Goal: Task Accomplishment & Management: Complete application form

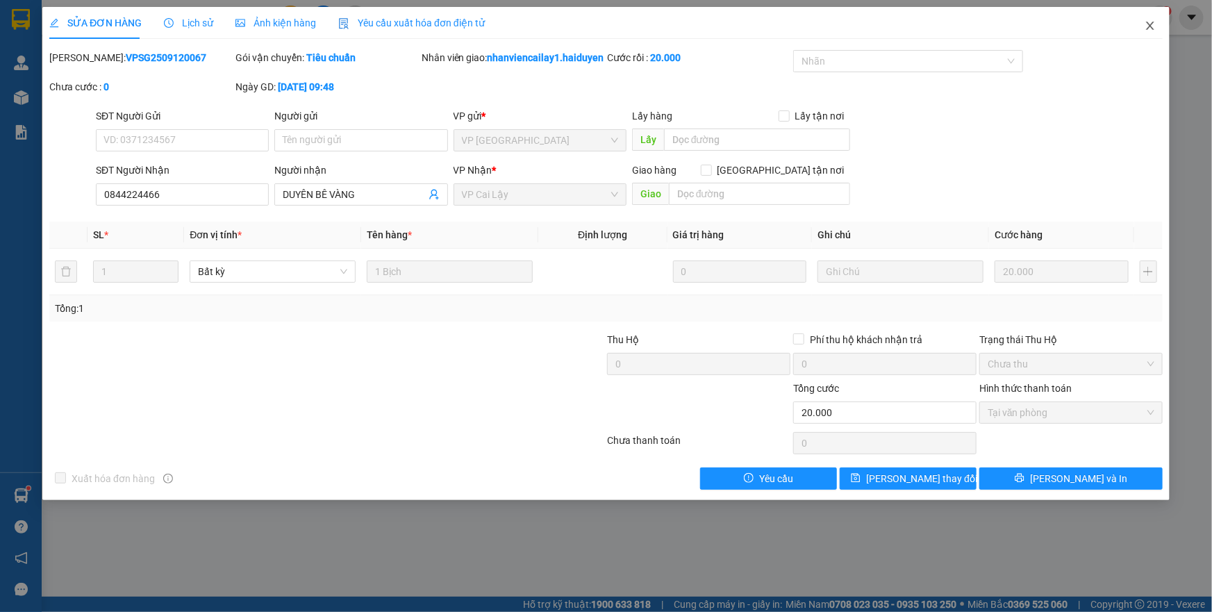
click at [1147, 24] on icon "close" at bounding box center [1150, 25] width 11 height 11
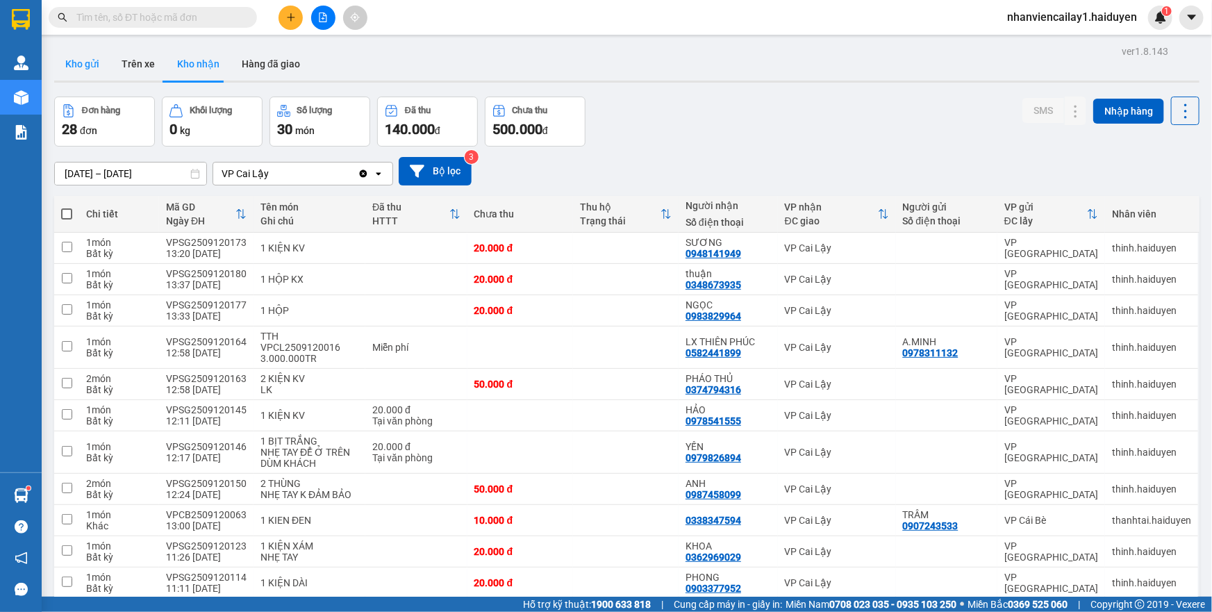
click at [81, 72] on button "Kho gửi" at bounding box center [82, 63] width 56 height 33
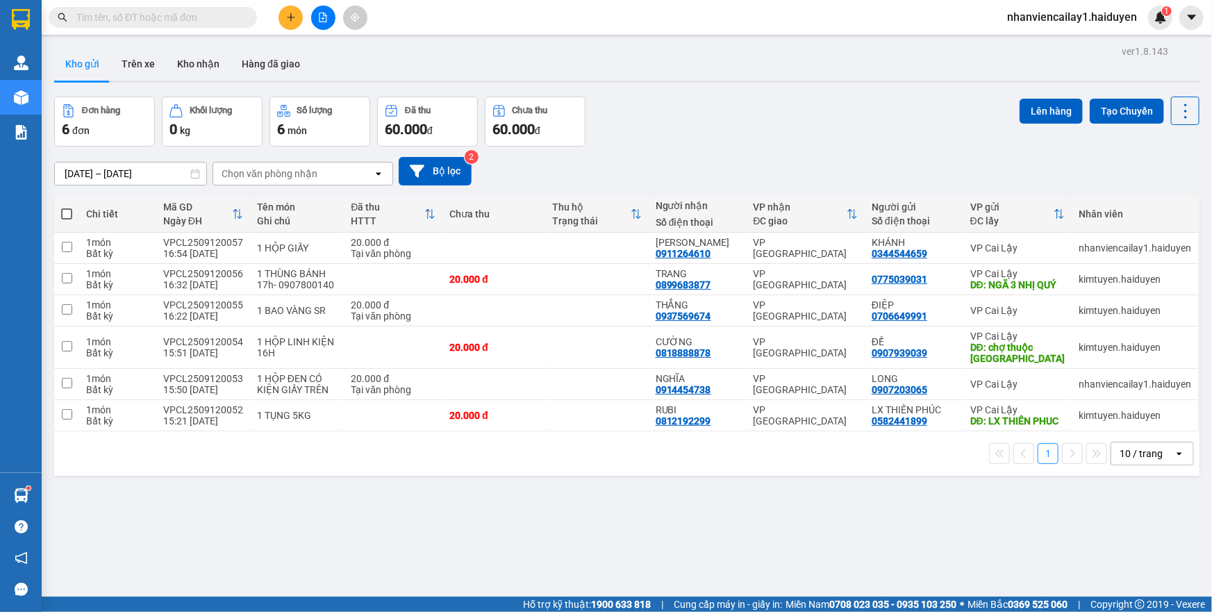
drag, startPoint x: 1167, startPoint y: 472, endPoint x: 1160, endPoint y: 478, distance: 8.9
click at [1174, 459] on icon "open" at bounding box center [1179, 453] width 11 height 11
click at [159, 20] on input "text" at bounding box center [158, 17] width 164 height 15
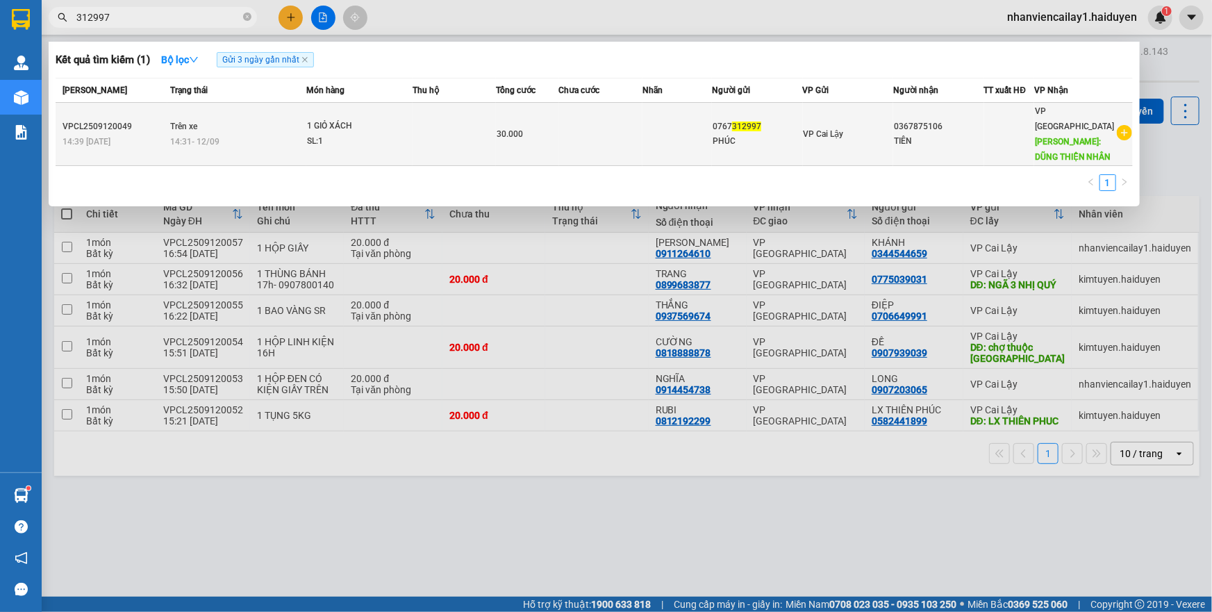
type input "312997"
click at [637, 132] on td at bounding box center [600, 134] width 83 height 63
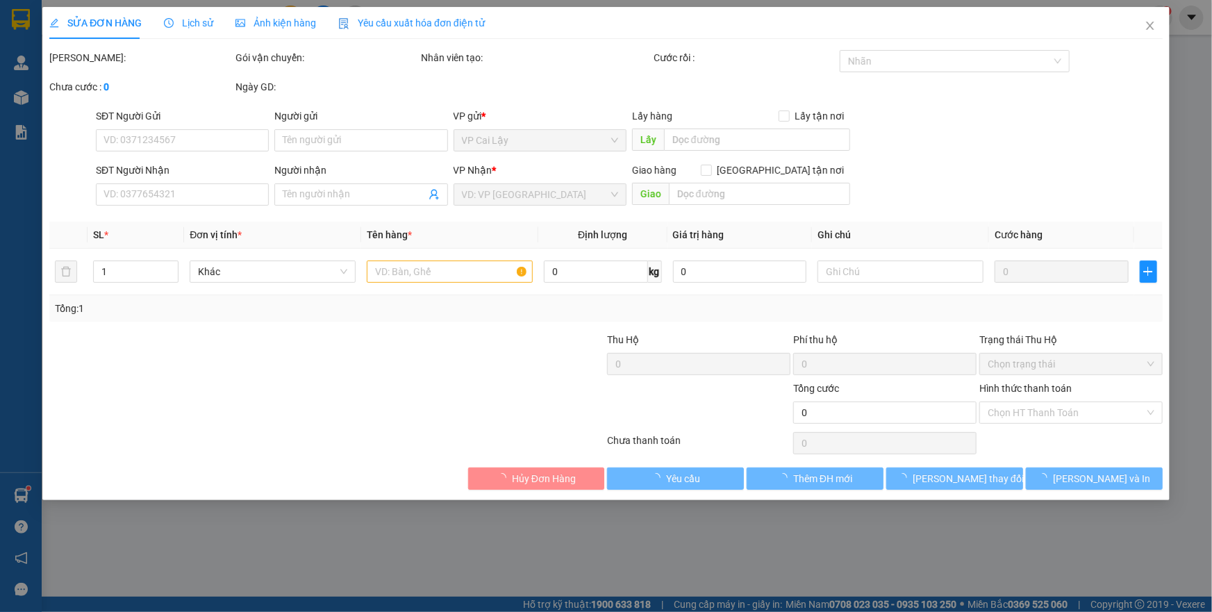
type input "0767312997"
type input "PHÚC"
type input "0367875106"
type input "TIÊN"
type input "DŨNG THIỆN NHÂN"
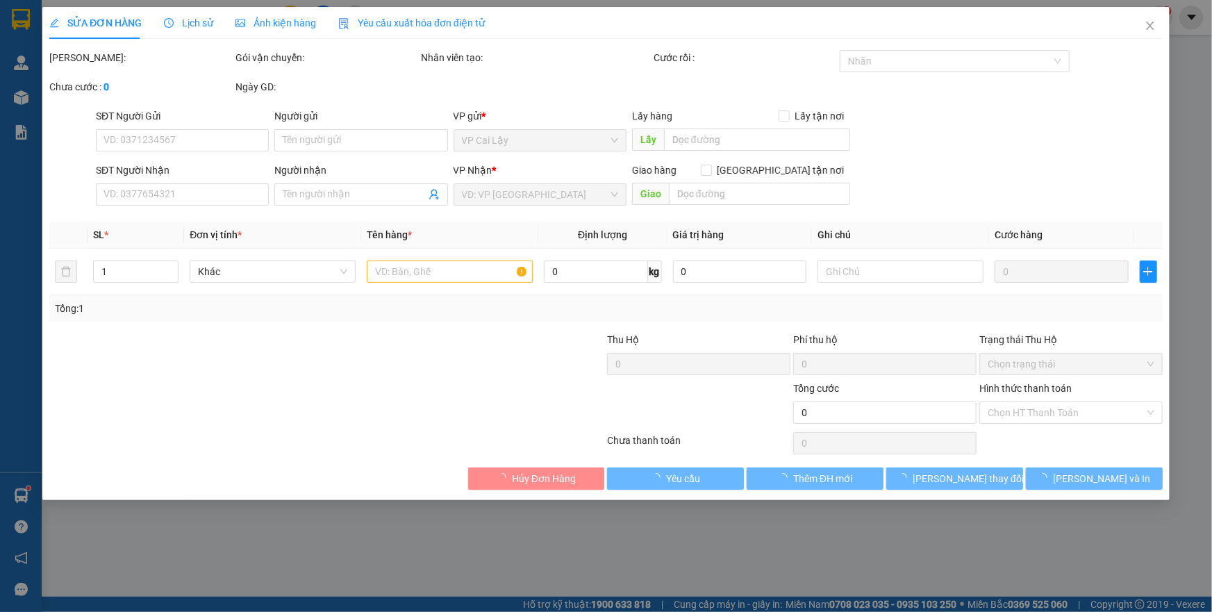
type input "30.000"
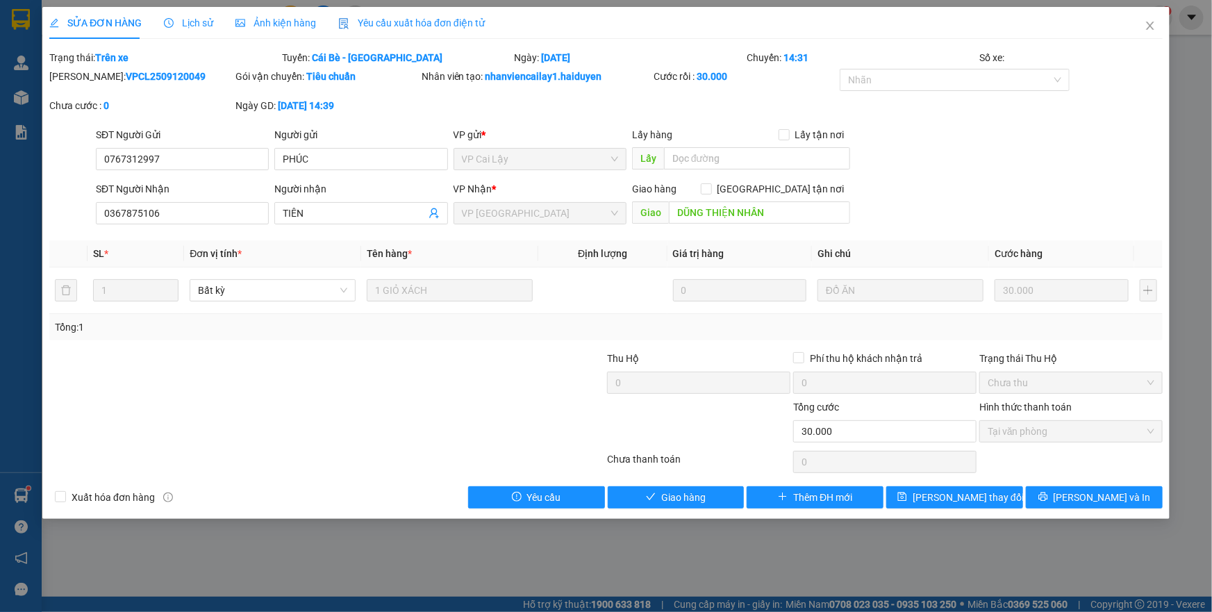
click at [181, 22] on span "Lịch sử" at bounding box center [188, 22] width 49 height 11
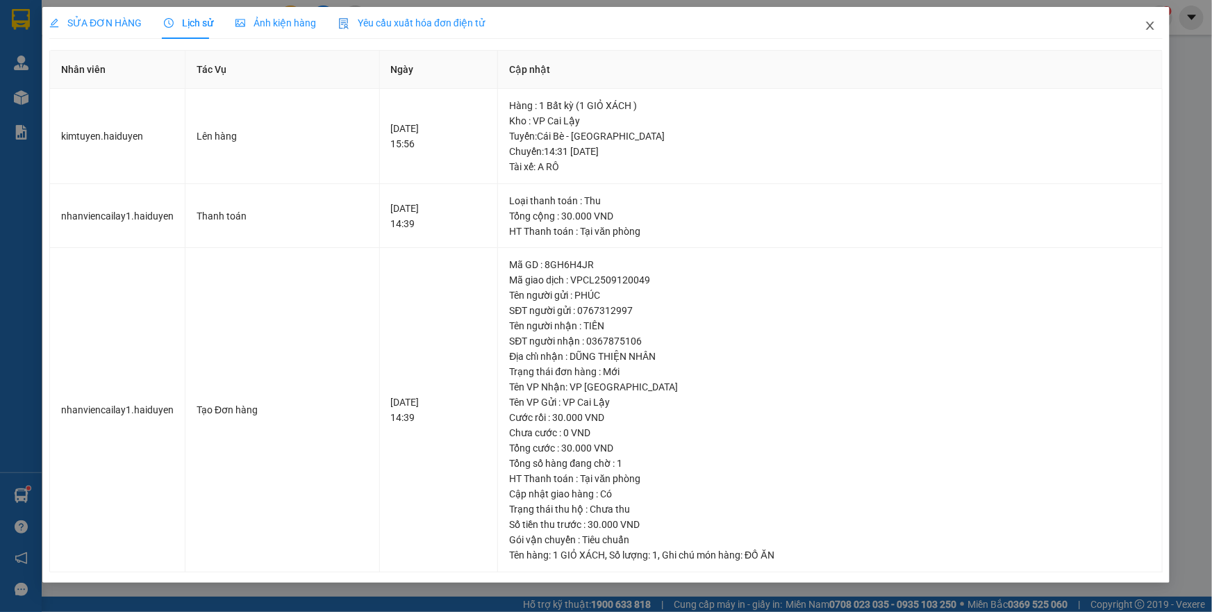
click at [1148, 31] on icon "close" at bounding box center [1150, 25] width 11 height 11
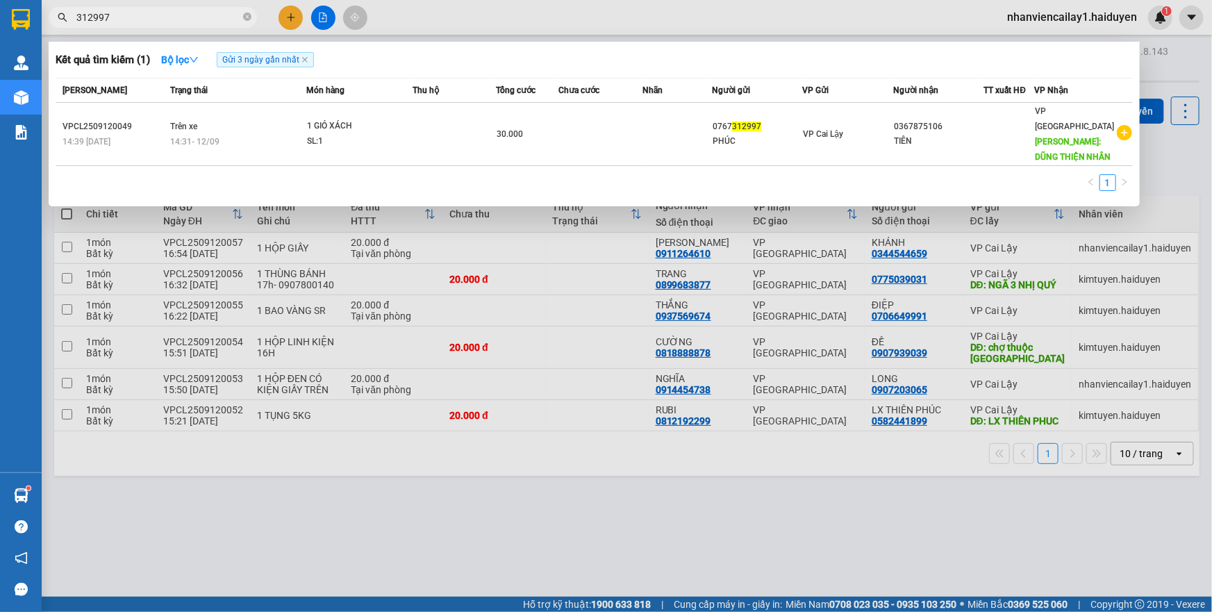
click at [182, 18] on input "312997" at bounding box center [158, 17] width 164 height 15
click at [293, 14] on div at bounding box center [606, 306] width 1212 height 612
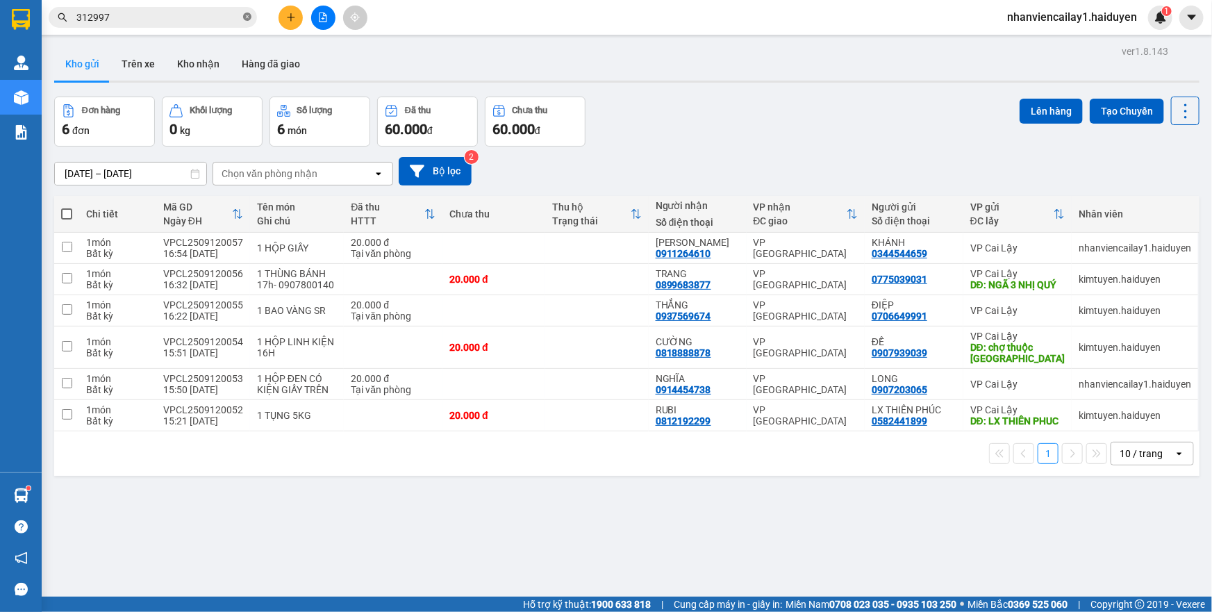
click at [248, 20] on icon "close-circle" at bounding box center [247, 17] width 8 height 8
click at [285, 19] on button at bounding box center [291, 18] width 24 height 24
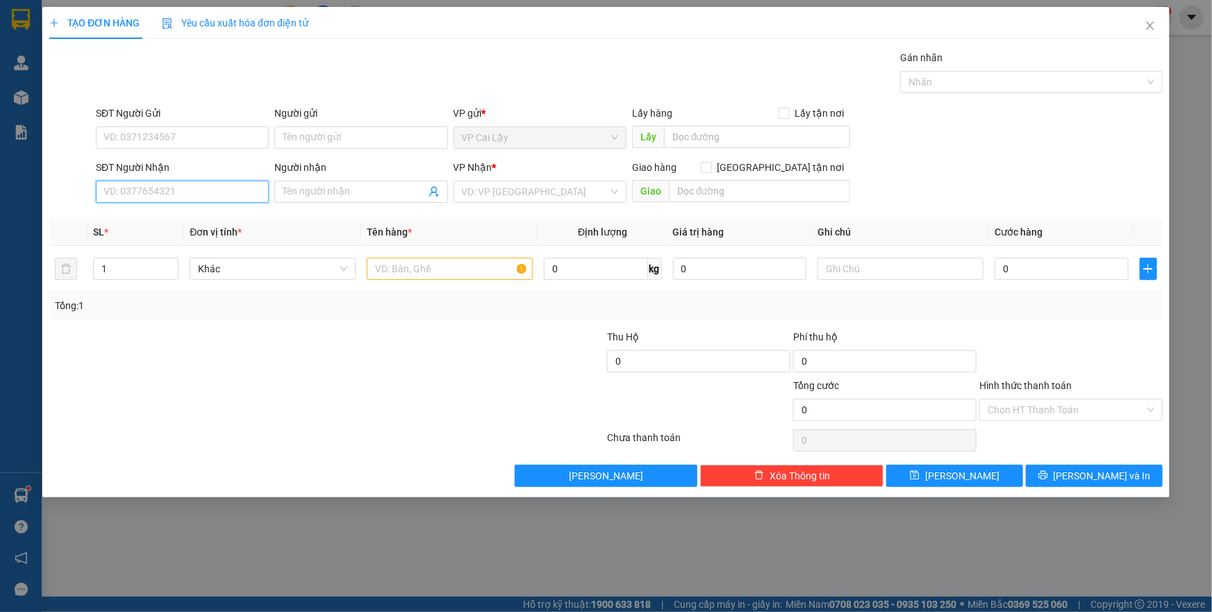
click at [174, 194] on input "SĐT Người Nhận" at bounding box center [182, 192] width 173 height 22
click at [146, 143] on input "SĐT Người Gửi" at bounding box center [182, 137] width 173 height 22
click at [1152, 27] on icon "close" at bounding box center [1150, 25] width 11 height 11
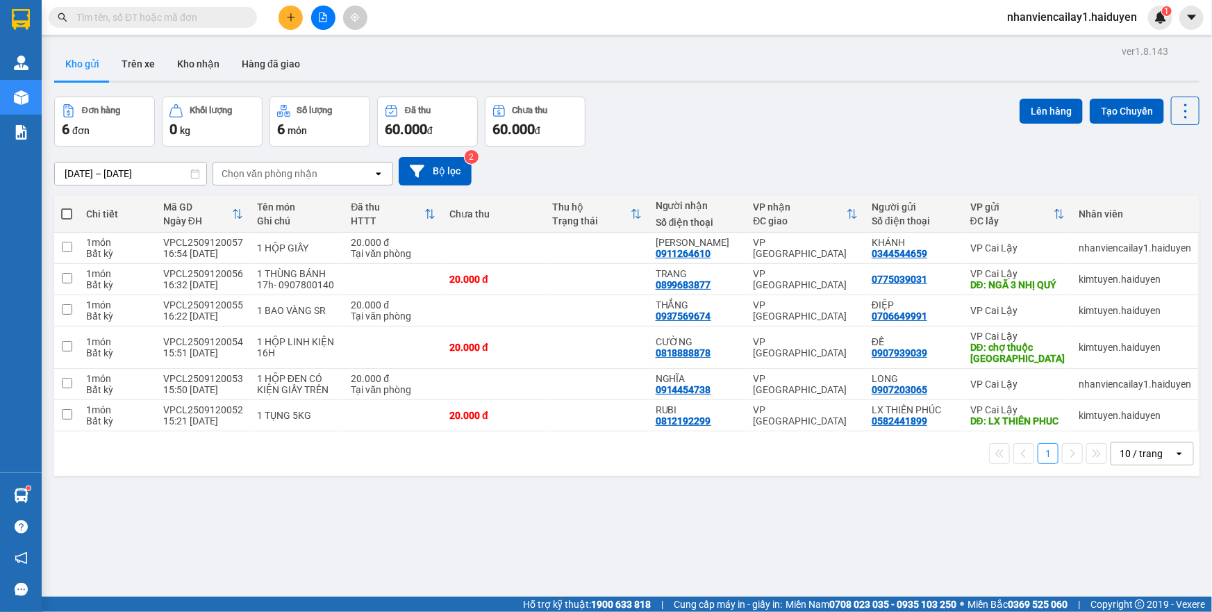
click at [138, 16] on input "text" at bounding box center [158, 17] width 164 height 15
click at [141, 19] on input "text" at bounding box center [158, 17] width 164 height 15
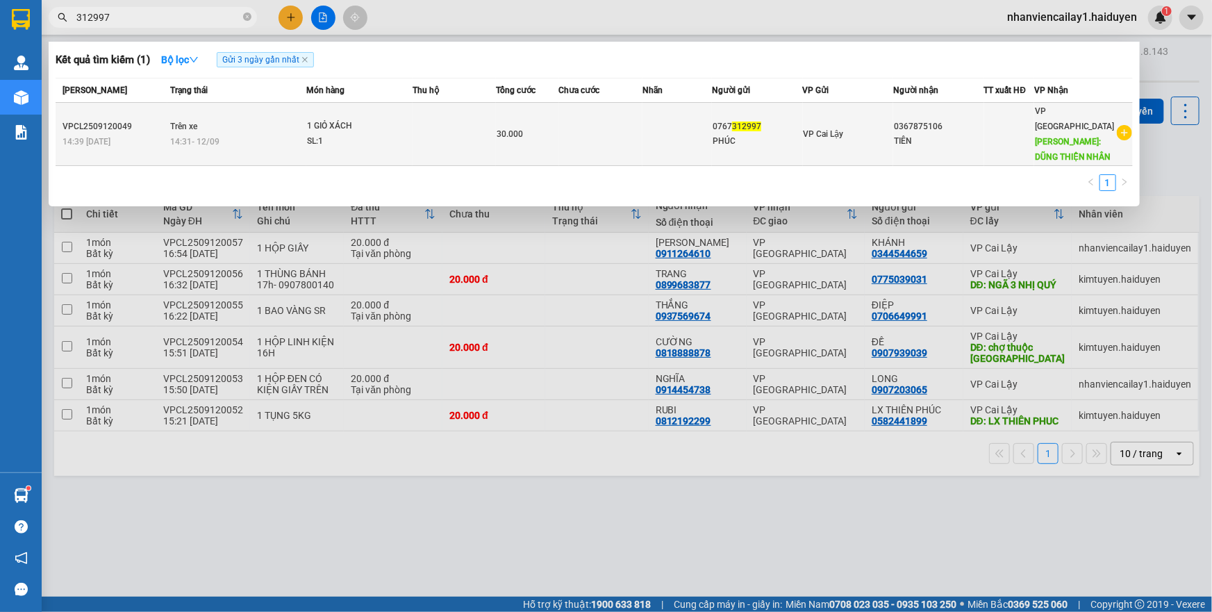
type input "312997"
click at [340, 119] on div "1 GIỎ XÁCH" at bounding box center [359, 126] width 104 height 15
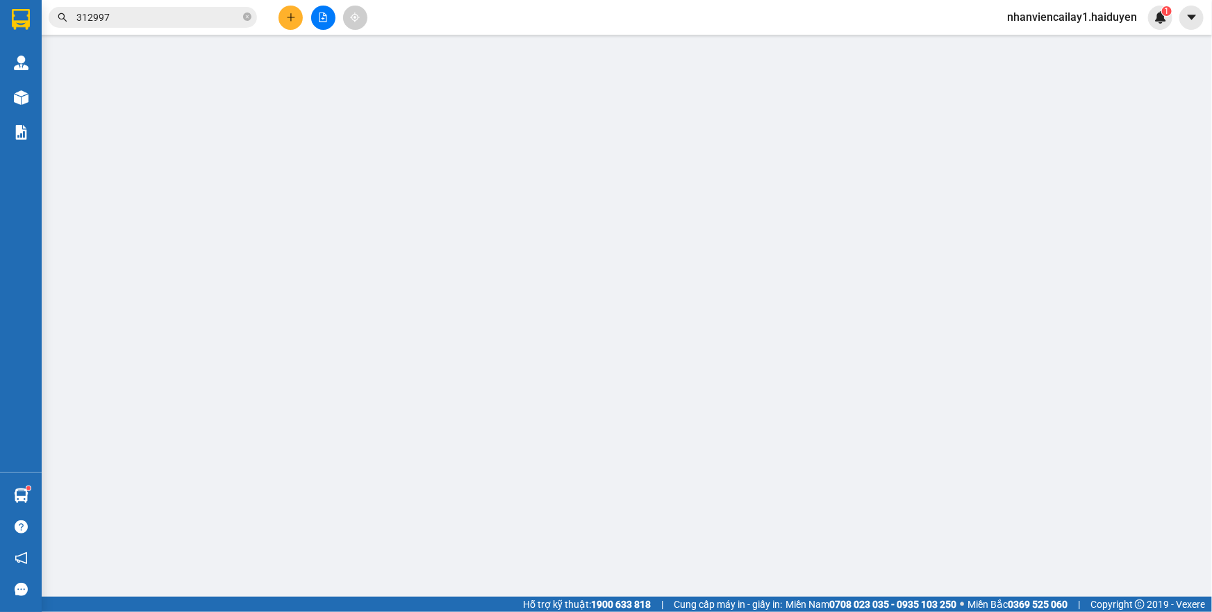
type input "0767312997"
type input "PHÚC"
type input "0367875106"
type input "TIÊN"
type input "DŨNG THIỆN NHÂN"
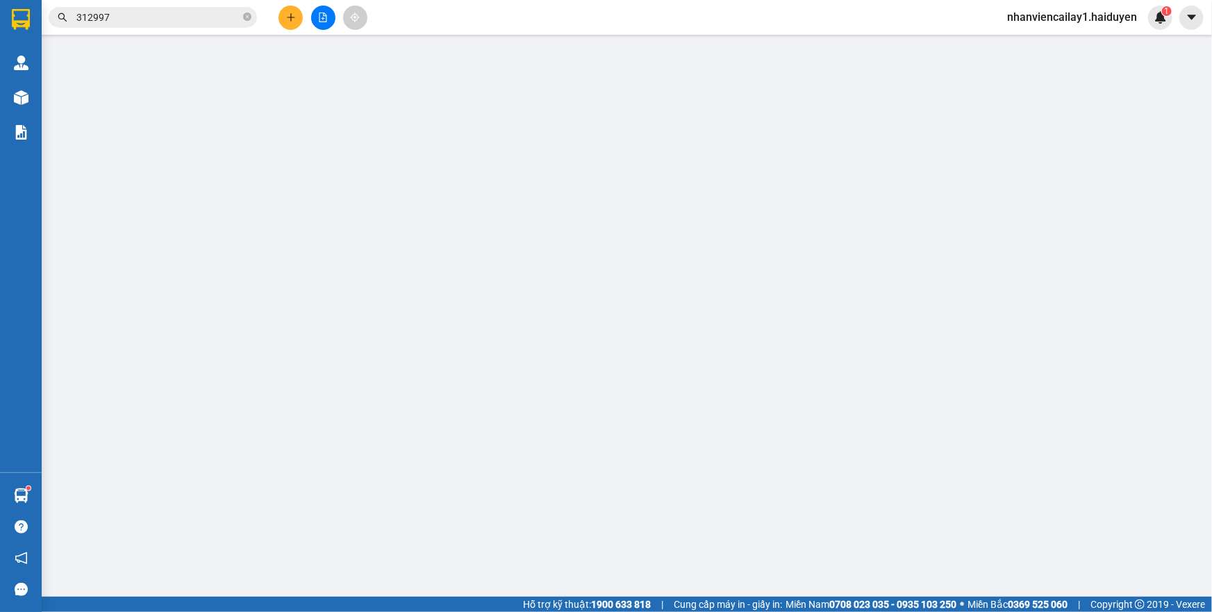
type input "30.000"
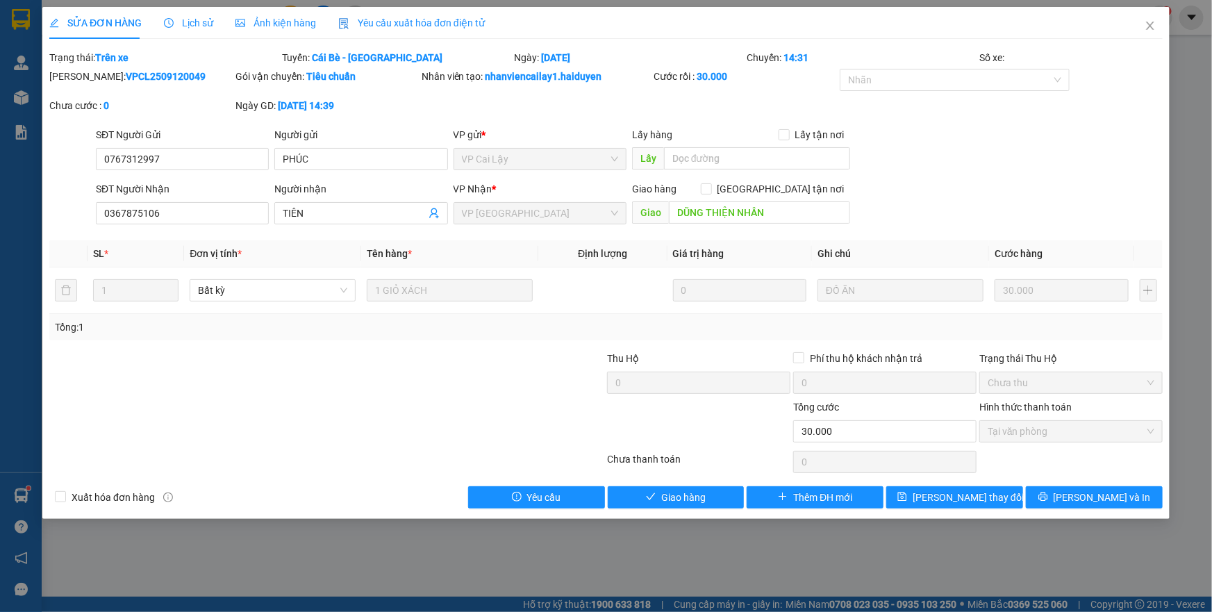
click at [177, 24] on span "Lịch sử" at bounding box center [188, 22] width 49 height 11
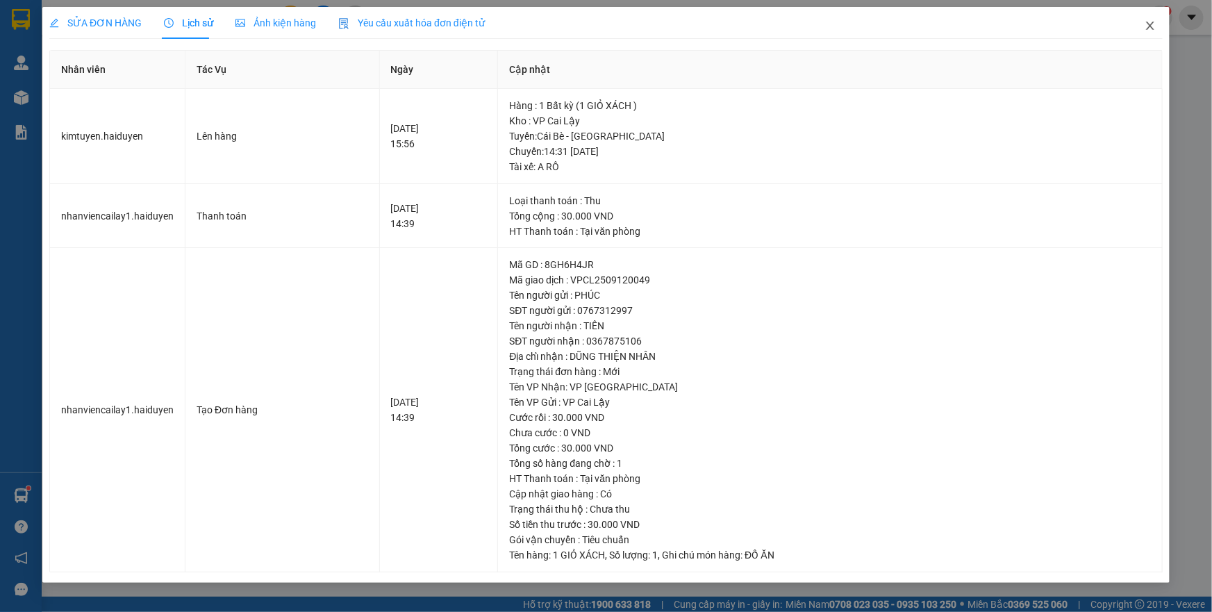
click at [1150, 31] on icon "close" at bounding box center [1150, 25] width 11 height 11
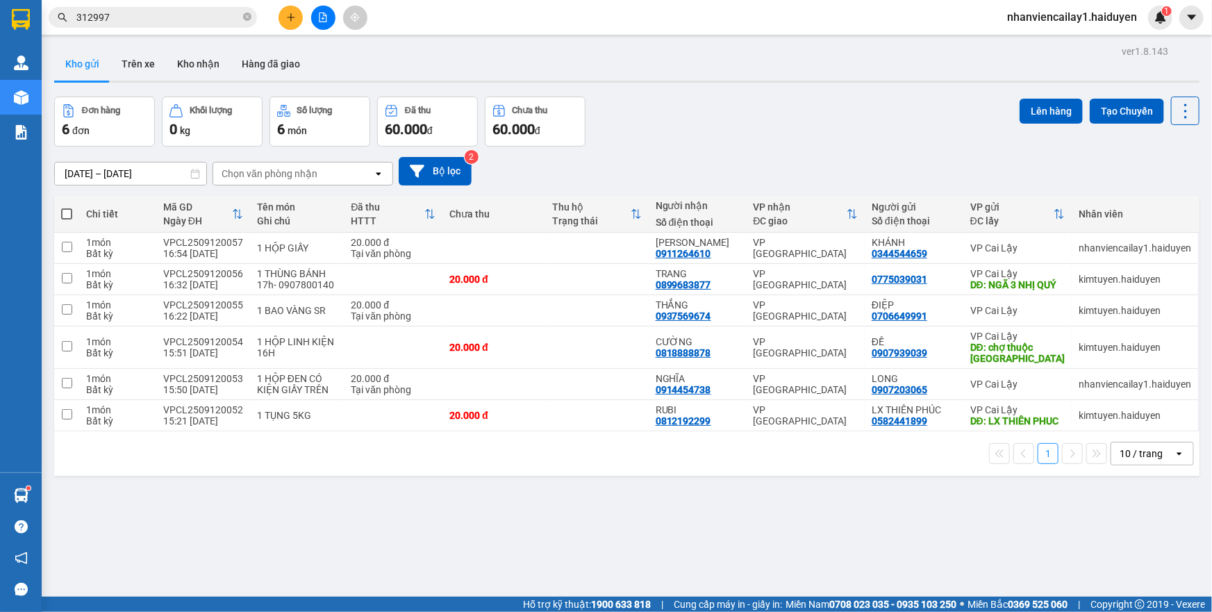
click at [140, 15] on input "312997" at bounding box center [158, 17] width 164 height 15
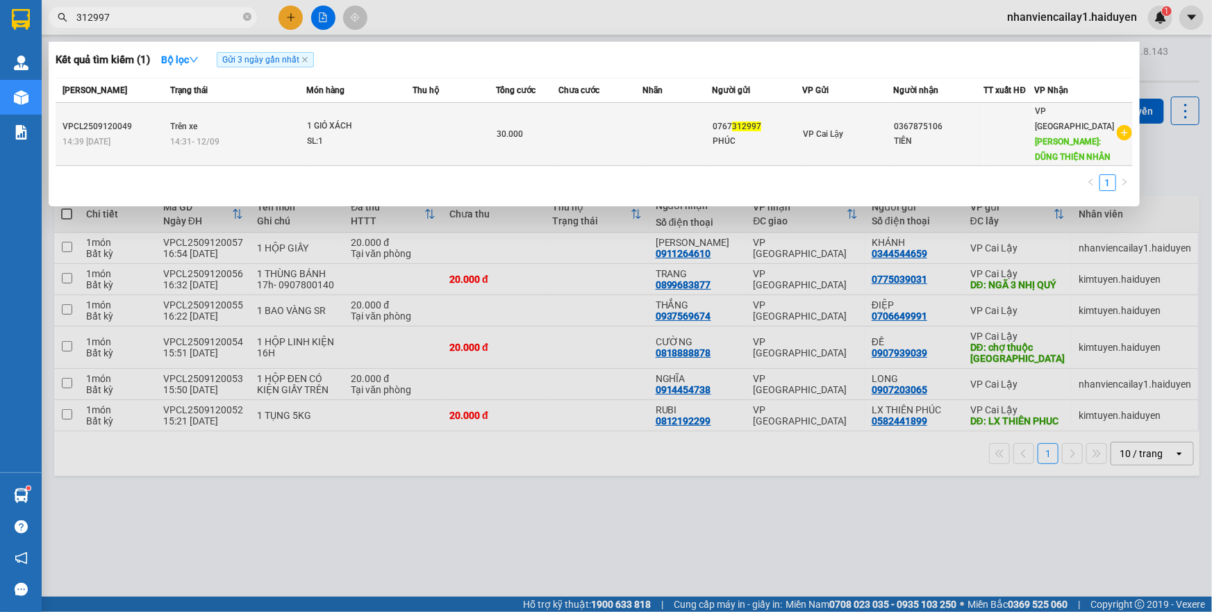
click at [595, 118] on td at bounding box center [600, 134] width 83 height 63
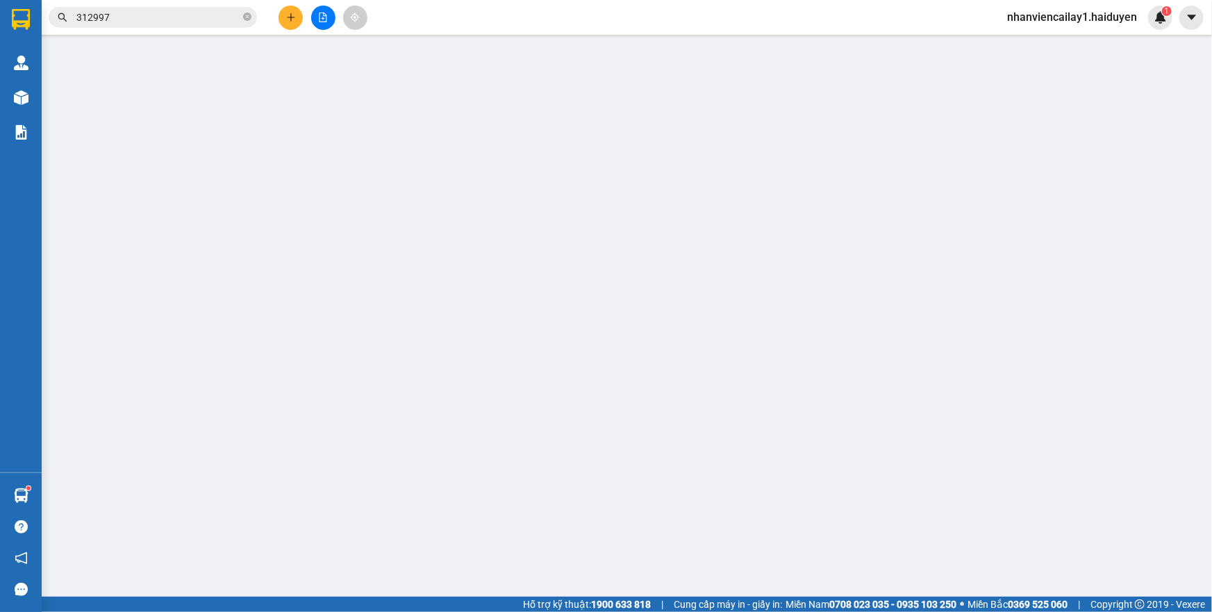
type input "0767312997"
type input "PHÚC"
type input "0367875106"
type input "TIÊN"
type input "DŨNG THIỆN NHÂN"
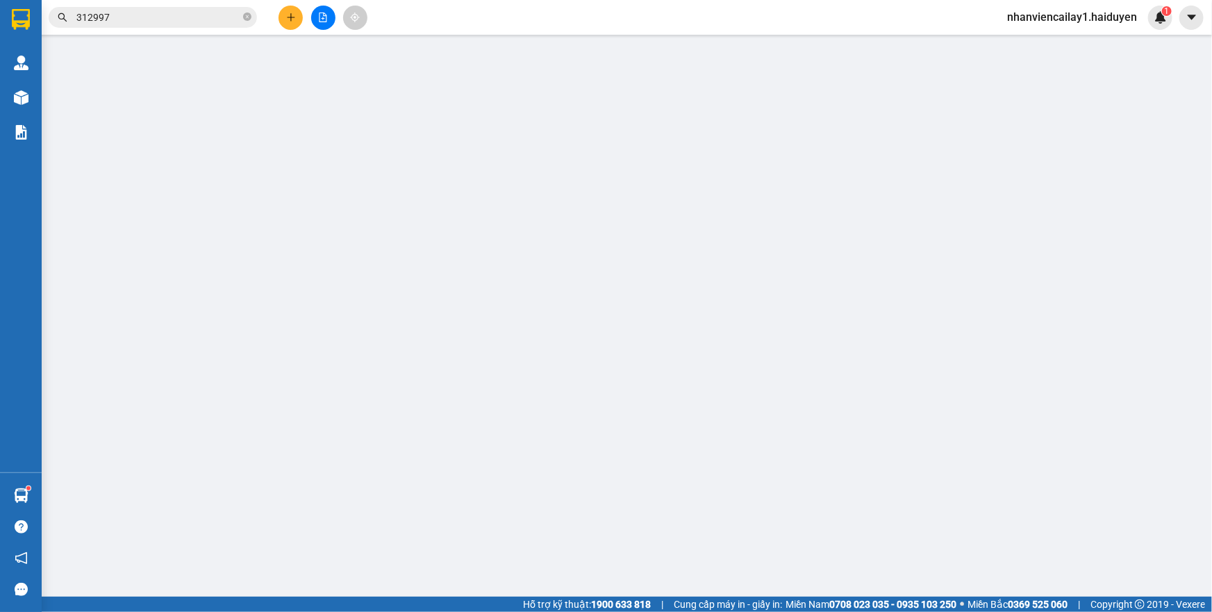
type input "30.000"
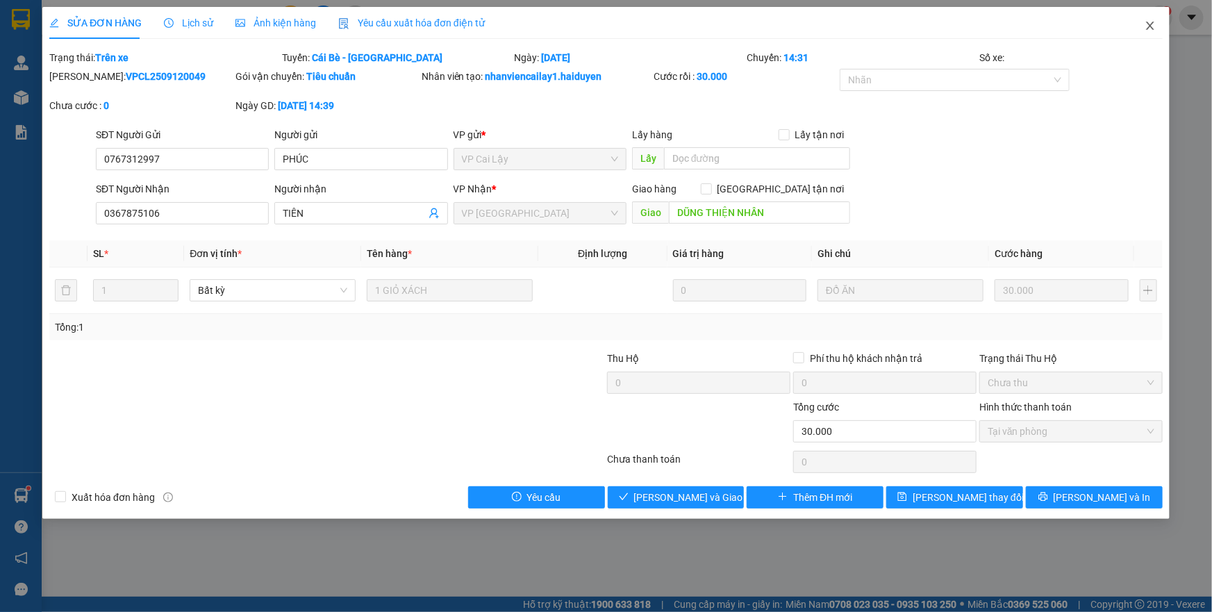
click at [1153, 28] on icon "close" at bounding box center [1150, 26] width 8 height 8
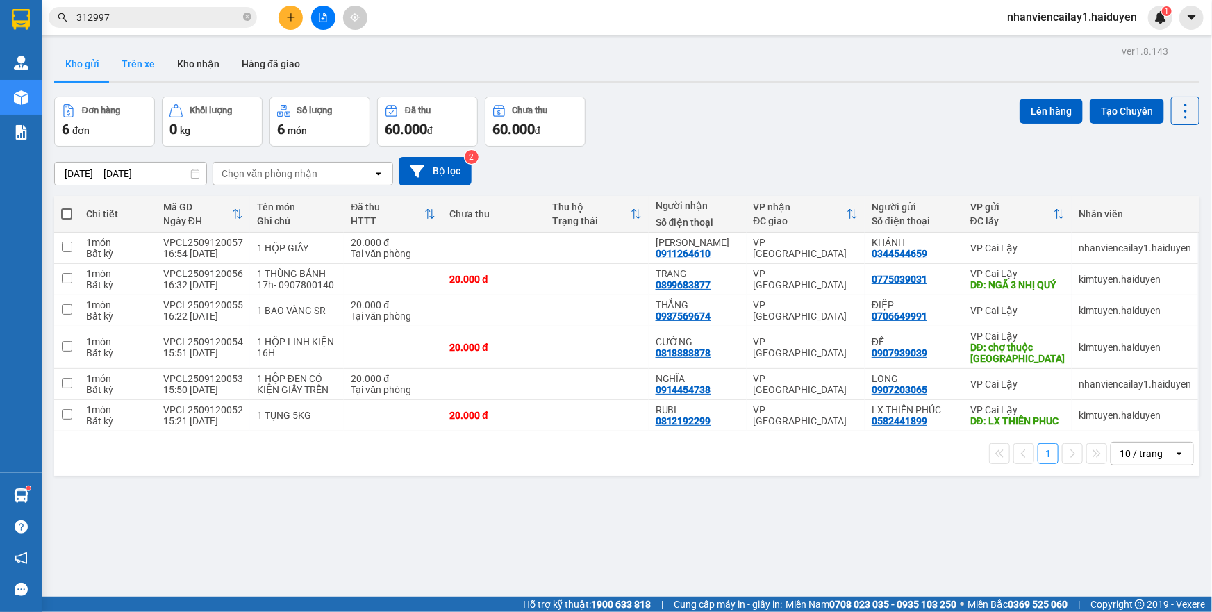
click at [133, 59] on button "Trên xe" at bounding box center [138, 63] width 56 height 33
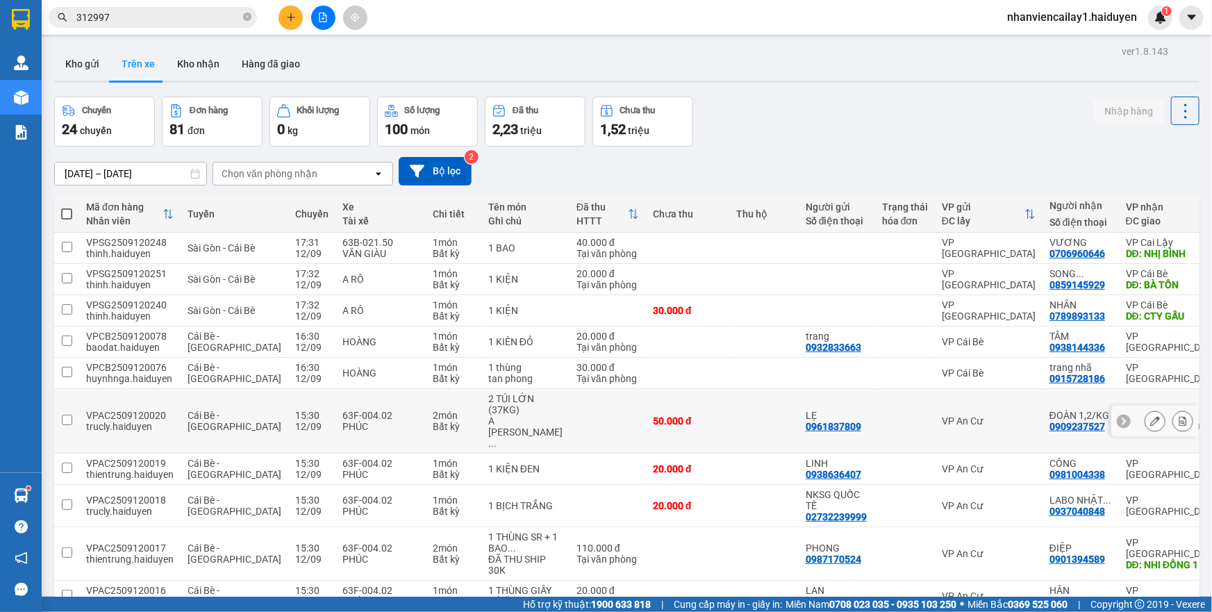
scroll to position [87, 0]
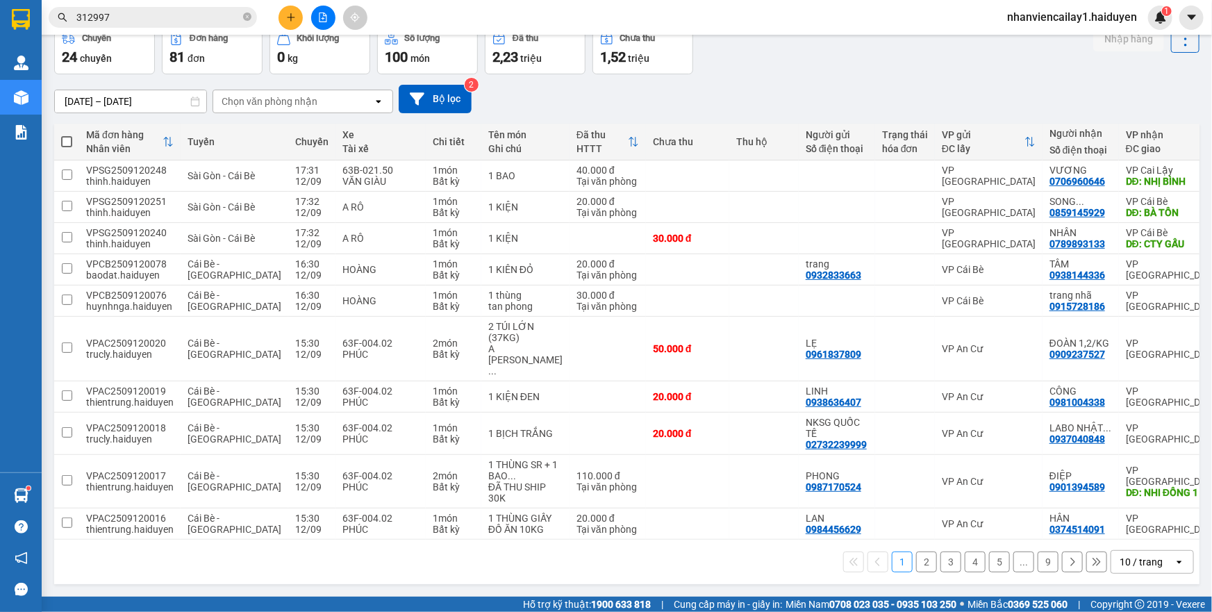
click at [1147, 572] on div "10 / trang" at bounding box center [1143, 562] width 63 height 22
click at [1134, 541] on span "100 / trang" at bounding box center [1137, 548] width 50 height 14
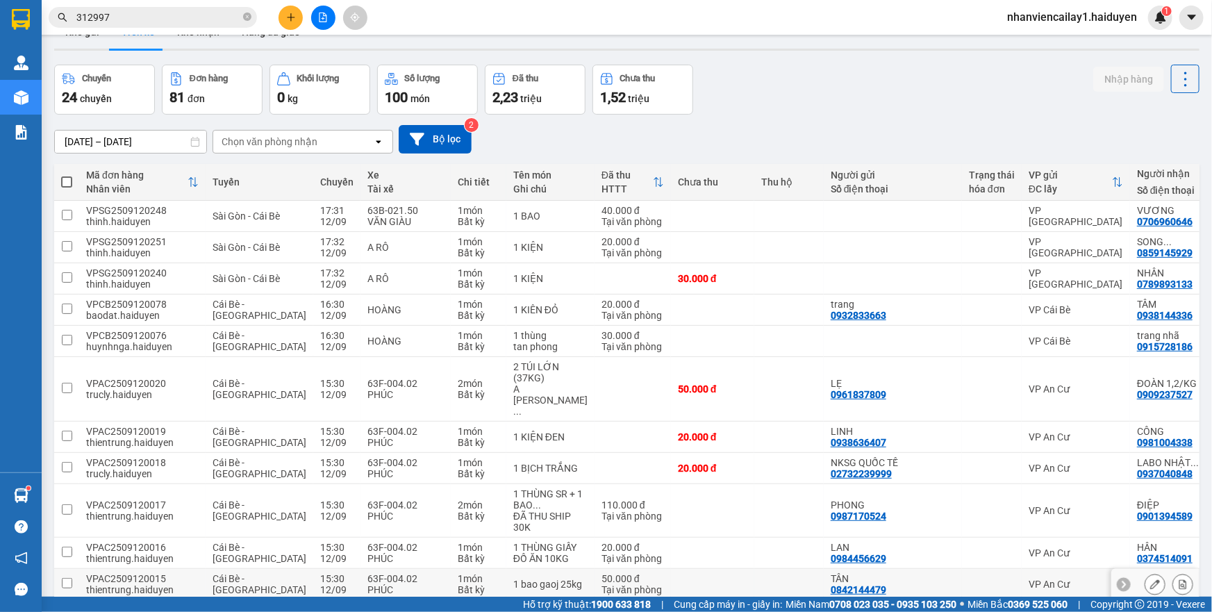
scroll to position [0, 0]
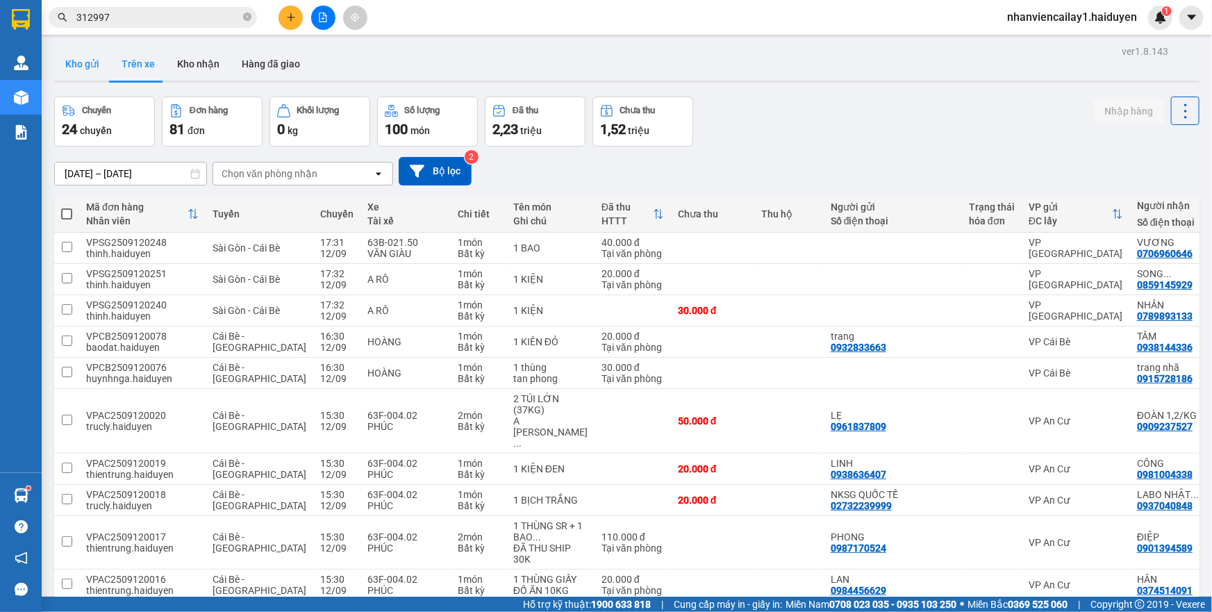
click at [92, 63] on button "Kho gửi" at bounding box center [82, 63] width 56 height 33
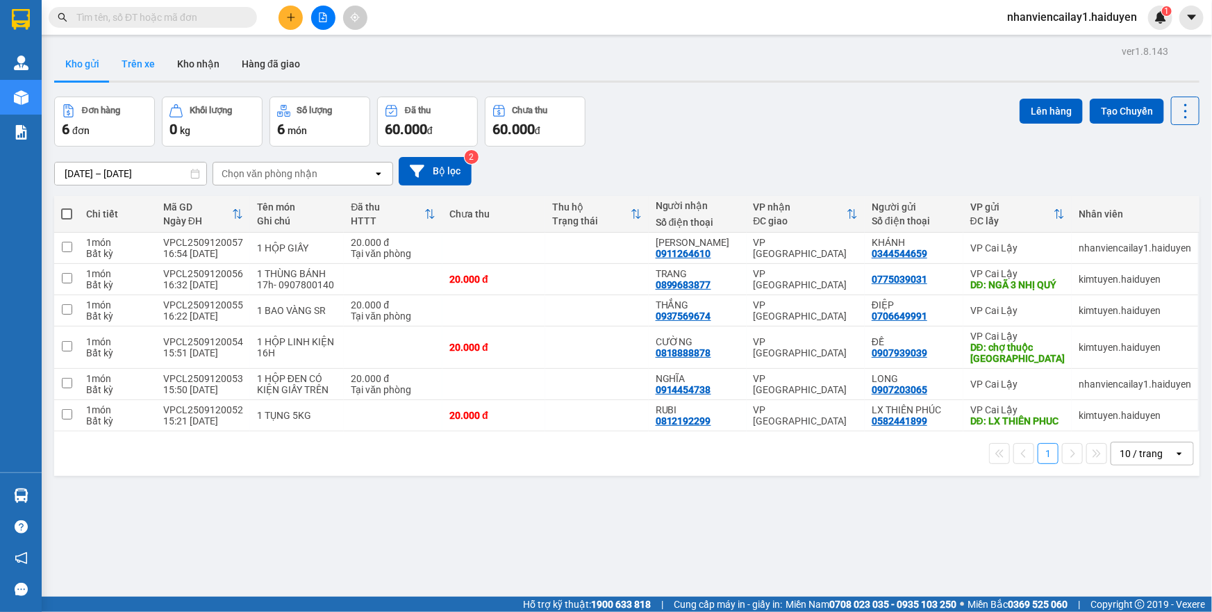
click at [132, 58] on button "Trên xe" at bounding box center [138, 63] width 56 height 33
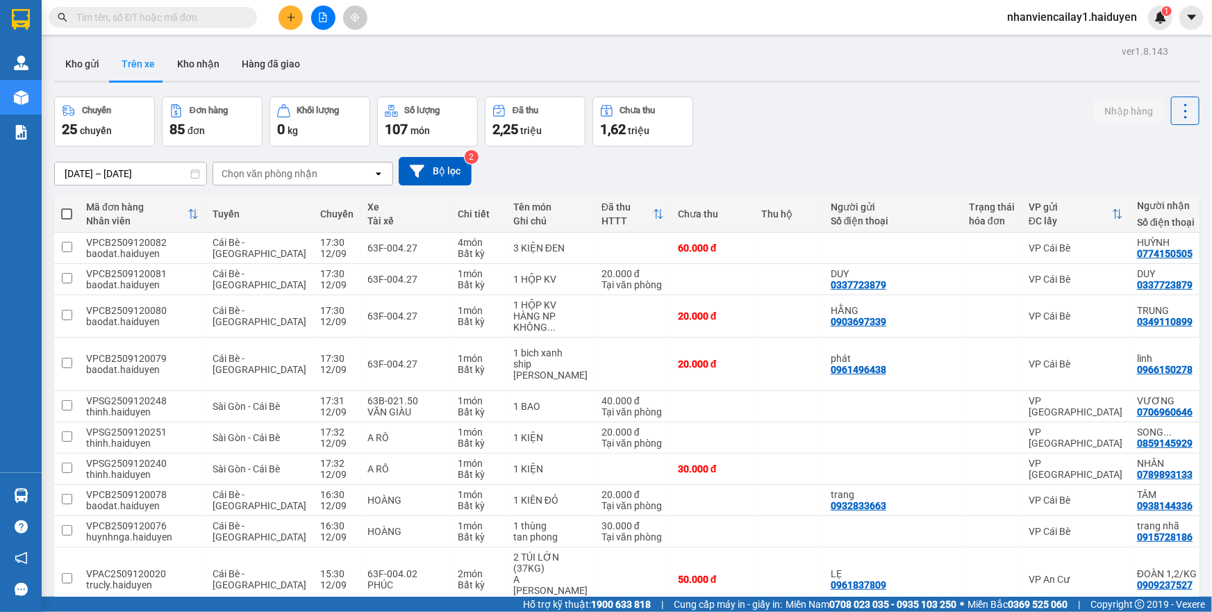
click at [83, 63] on button "Kho gửi" at bounding box center [82, 63] width 56 height 33
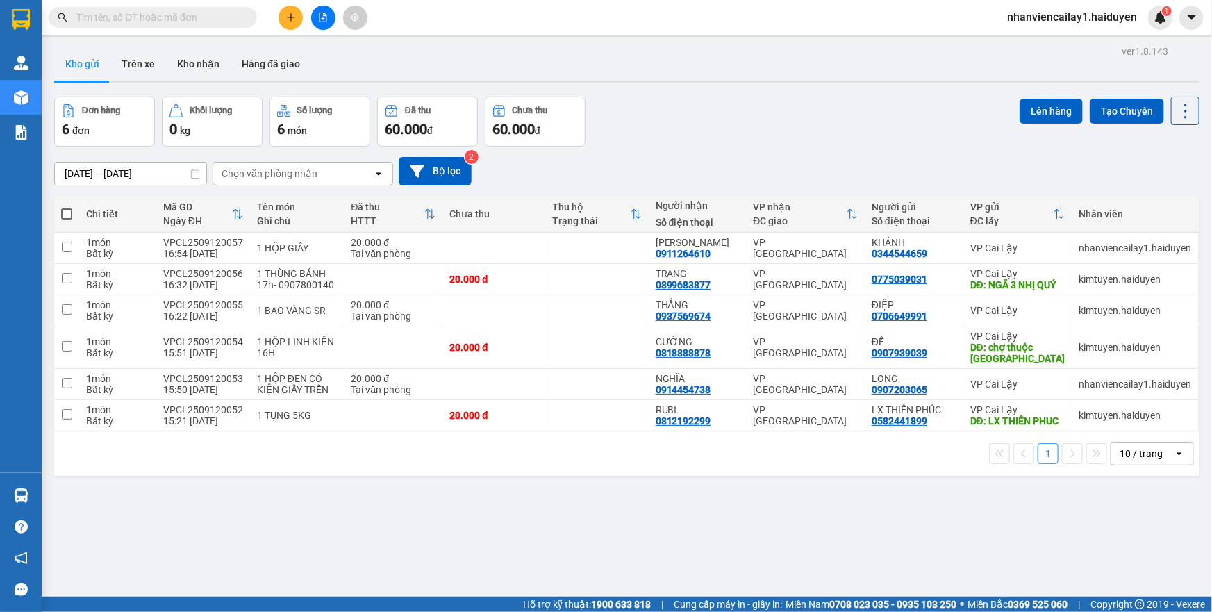
click at [1123, 461] on div "10 / trang" at bounding box center [1141, 454] width 43 height 14
click at [1135, 445] on span "100 / trang" at bounding box center [1137, 445] width 50 height 14
click at [1132, 461] on div "100 / trang" at bounding box center [1144, 454] width 49 height 14
click at [641, 510] on div "ver 1.8.143 Kho gửi Trên xe Kho nhận Hàng đã giao Đơn hàng 6 đơn Khối lượng 0 k…" at bounding box center [627, 348] width 1157 height 612
click at [173, 65] on button "Kho nhận" at bounding box center [198, 63] width 65 height 33
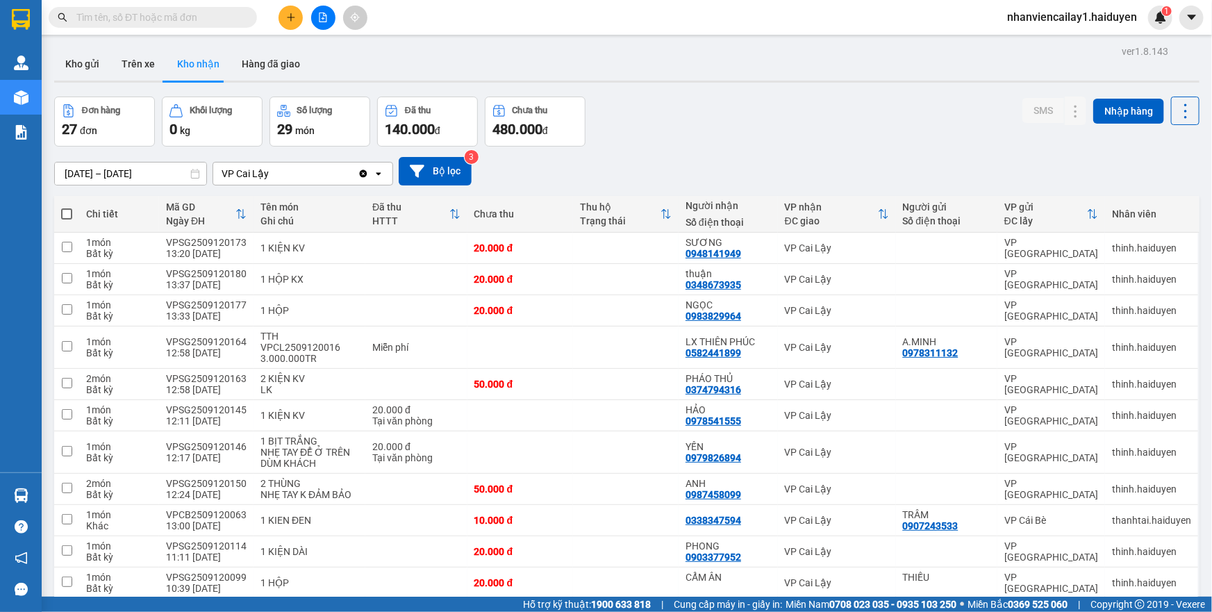
click at [616, 22] on div "Kết quả tìm kiếm ( 0 ) Bộ lọc Gửi 3 ngày gần nhất No Data nhanviencailay1.haidu…" at bounding box center [606, 17] width 1212 height 35
click at [97, 60] on button "Kho gửi" at bounding box center [82, 63] width 56 height 33
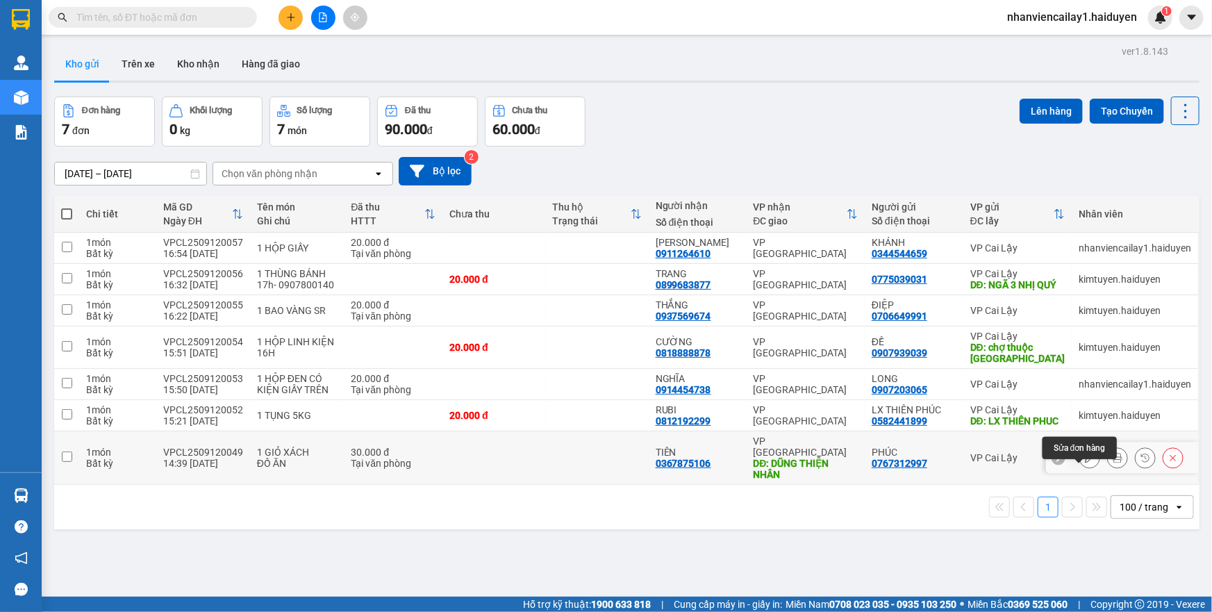
click at [1080, 470] on button at bounding box center [1089, 458] width 19 height 24
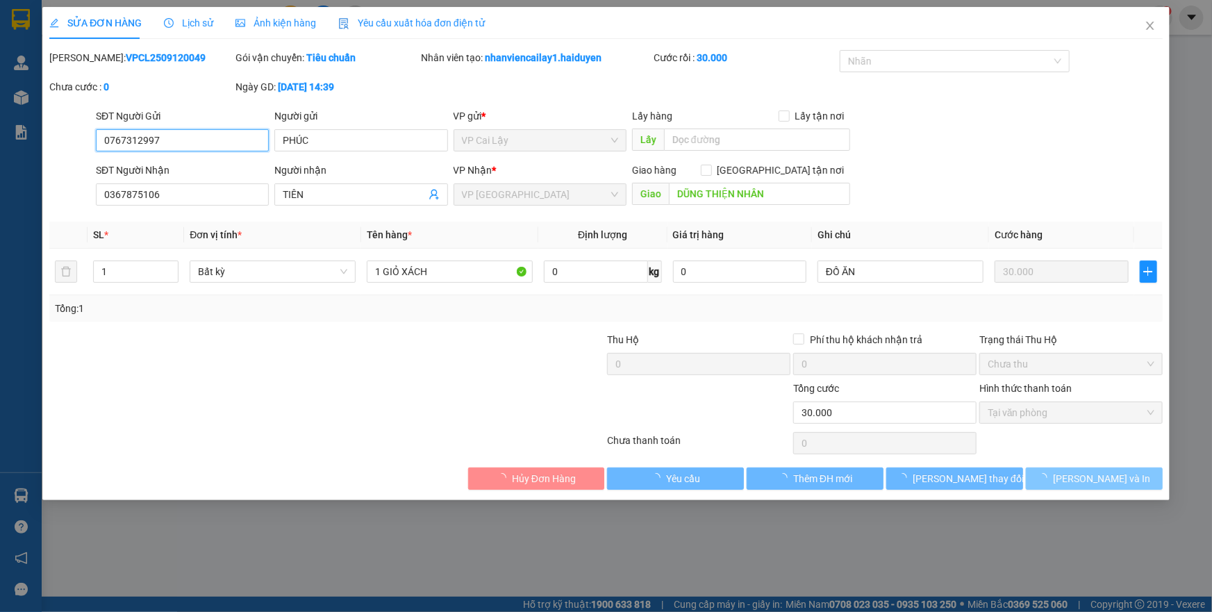
type input "0767312997"
type input "PHÚC"
type input "0367875106"
type input "TIÊN"
type input "DŨNG THIỆN NHÂN"
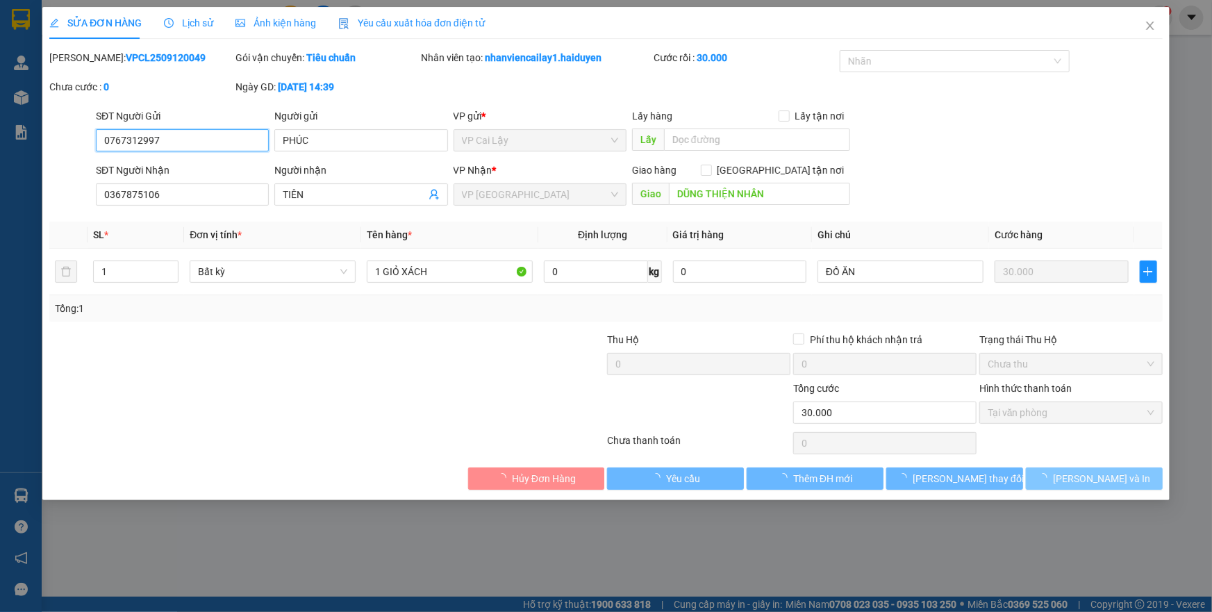
type input "30.000"
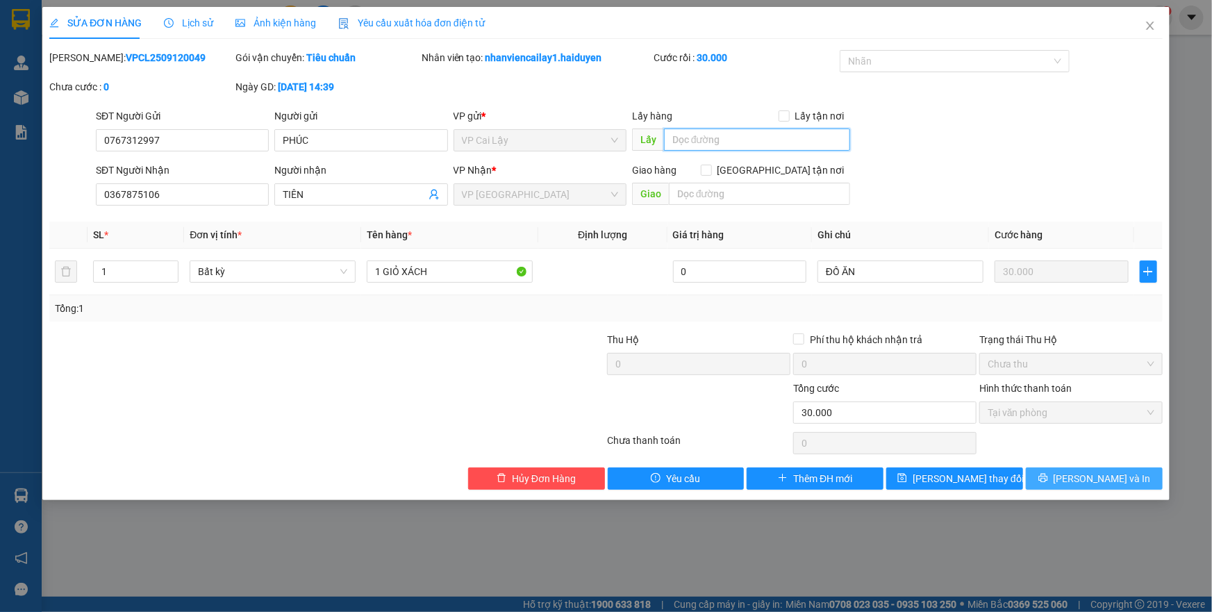
click at [691, 134] on input "text" at bounding box center [757, 140] width 186 height 22
paste input "DŨNG THIỆN NHÂN"
type input "DŨNG THIỆN NHÂN"
click at [987, 488] on button "[PERSON_NAME] thay đổi" at bounding box center [954, 479] width 137 height 22
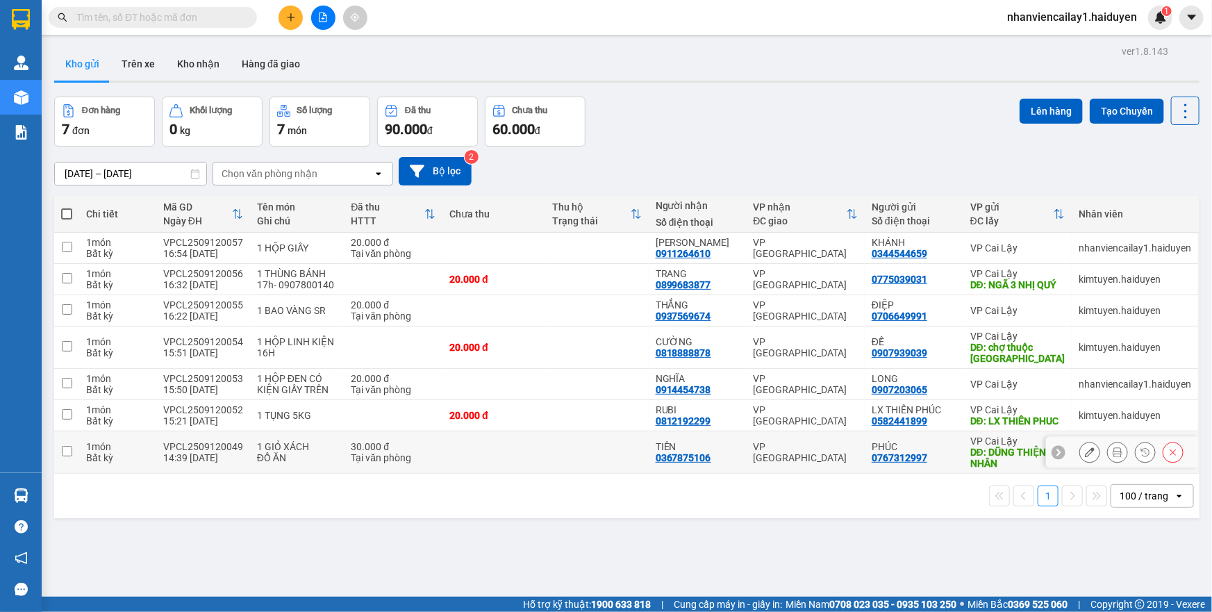
click at [1085, 457] on icon at bounding box center [1090, 452] width 10 height 10
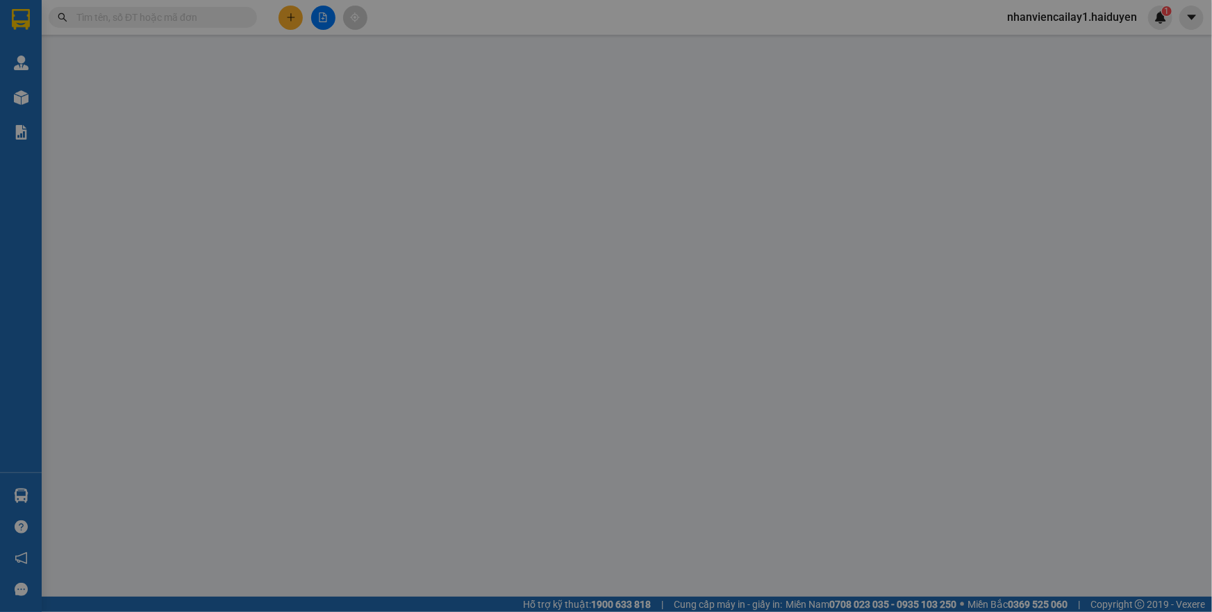
type input "0767312997"
type input "PHÚC"
type input "DŨNG THIỆN NHÂN"
type input "0367875106"
type input "TIÊN"
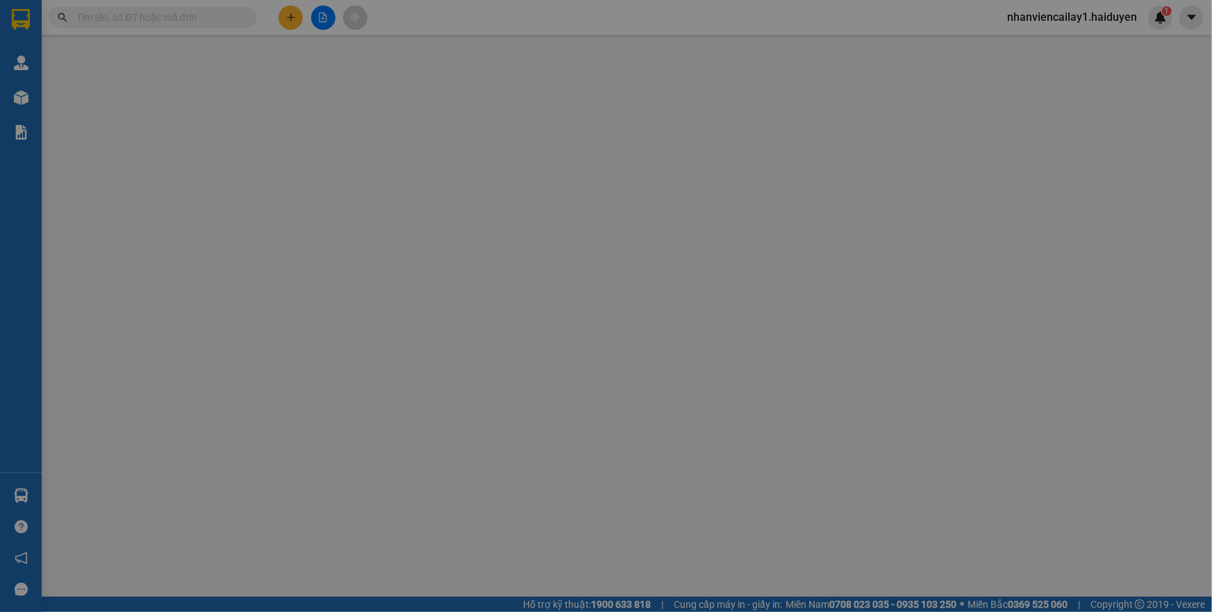
type input "30.000"
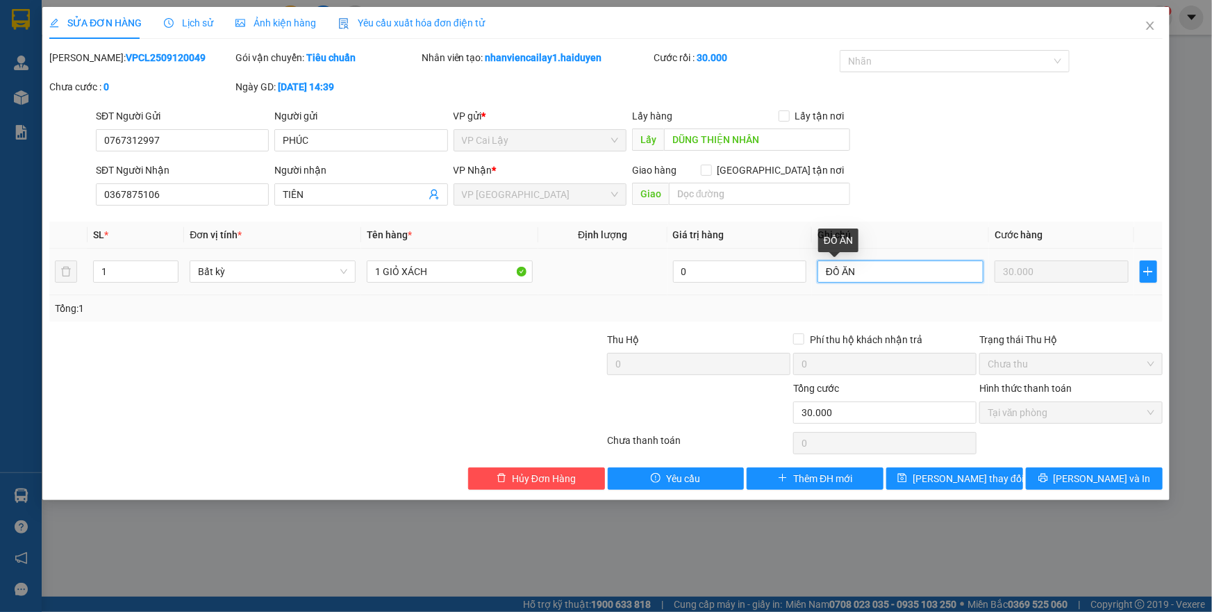
click at [859, 272] on input "ĐỒ ĂN" at bounding box center [901, 272] width 166 height 22
type input "ĐỒ ĂN 18H"
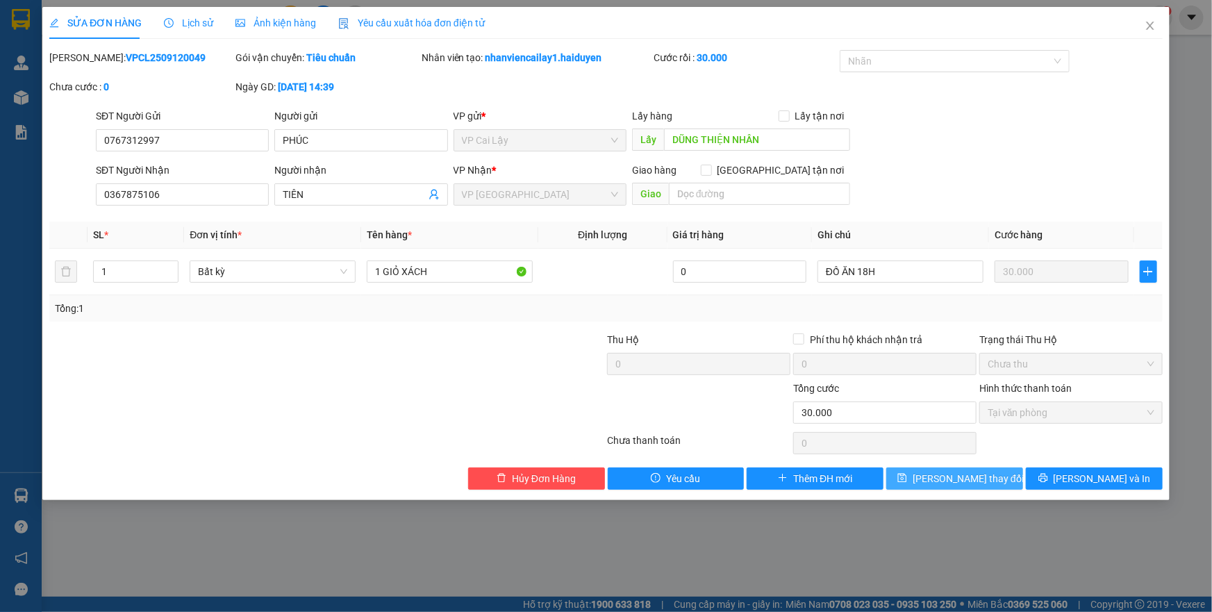
click at [951, 486] on button "[PERSON_NAME] thay đổi" at bounding box center [954, 479] width 137 height 22
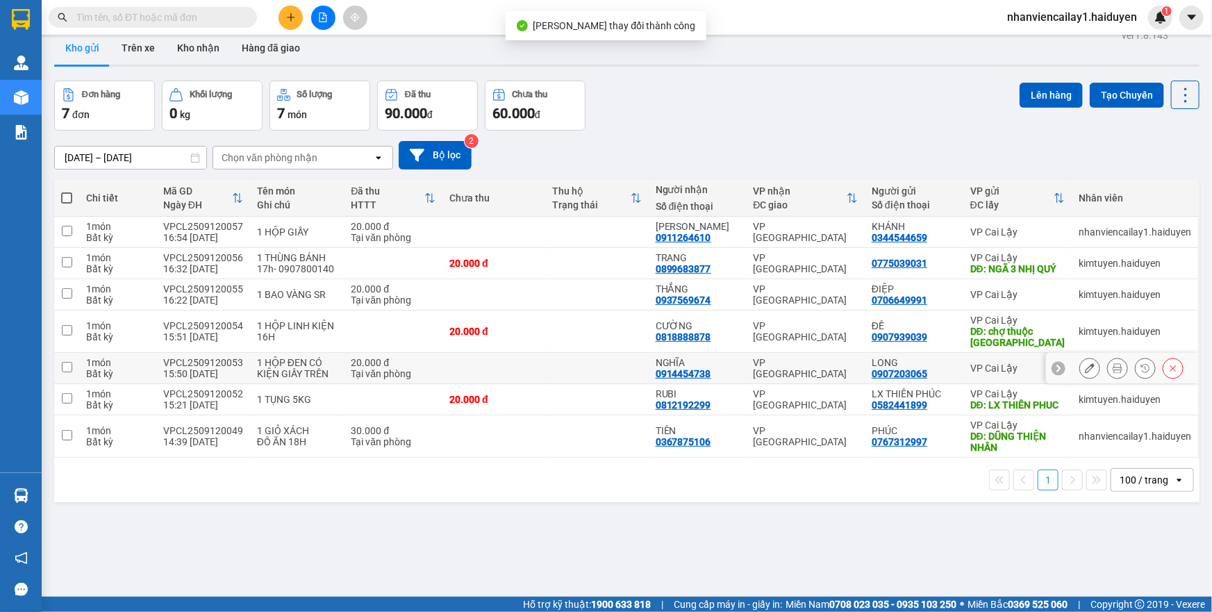
scroll to position [63, 0]
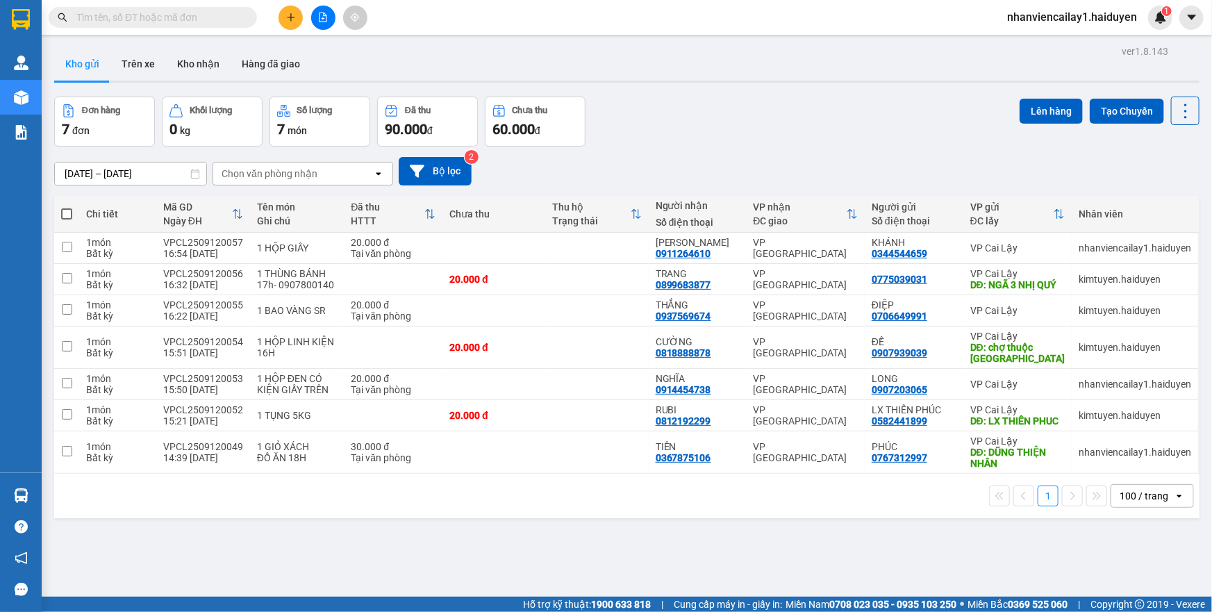
click at [215, 10] on input "text" at bounding box center [158, 17] width 164 height 15
click at [138, 63] on button "Trên xe" at bounding box center [138, 63] width 56 height 33
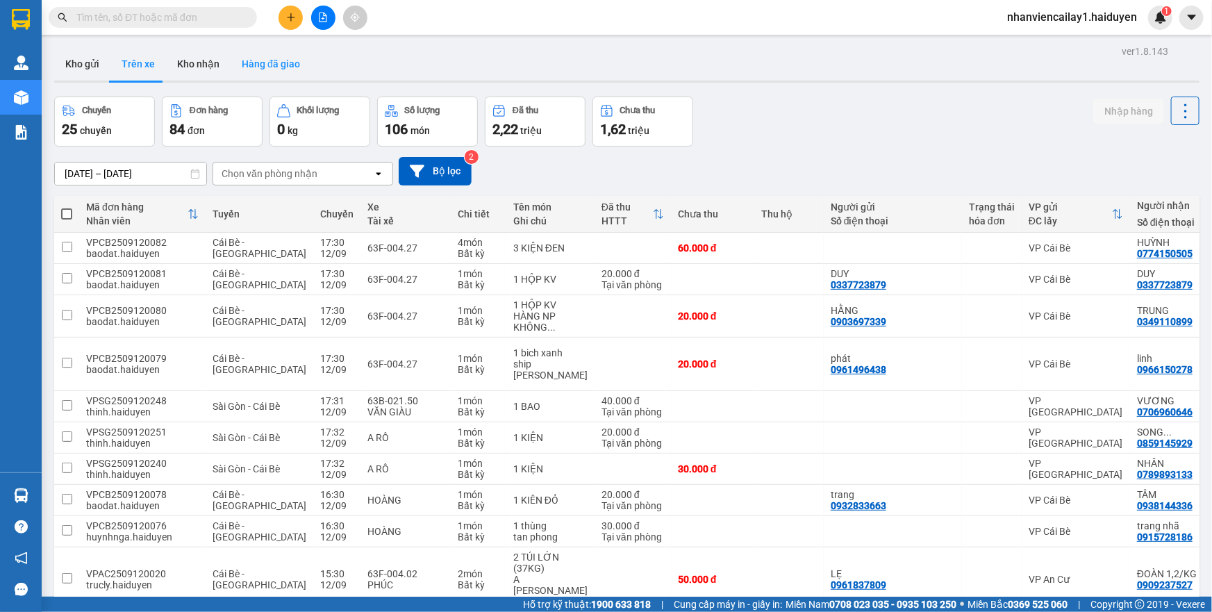
click at [267, 67] on button "Hàng đã giao" at bounding box center [271, 63] width 81 height 33
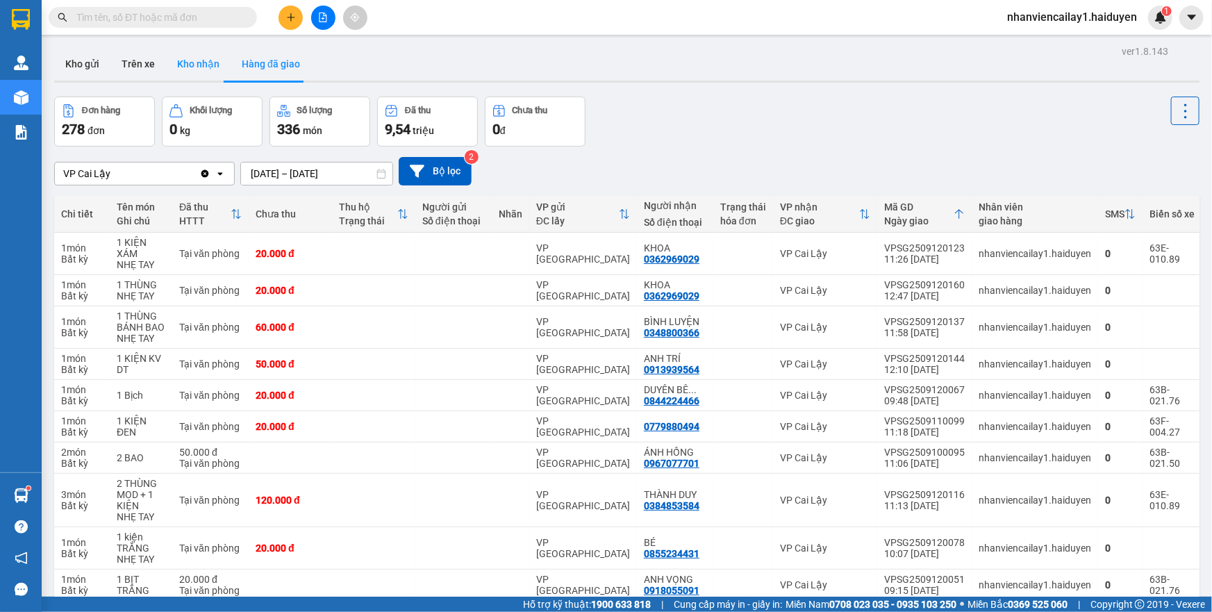
click at [190, 58] on button "Kho nhận" at bounding box center [198, 63] width 65 height 33
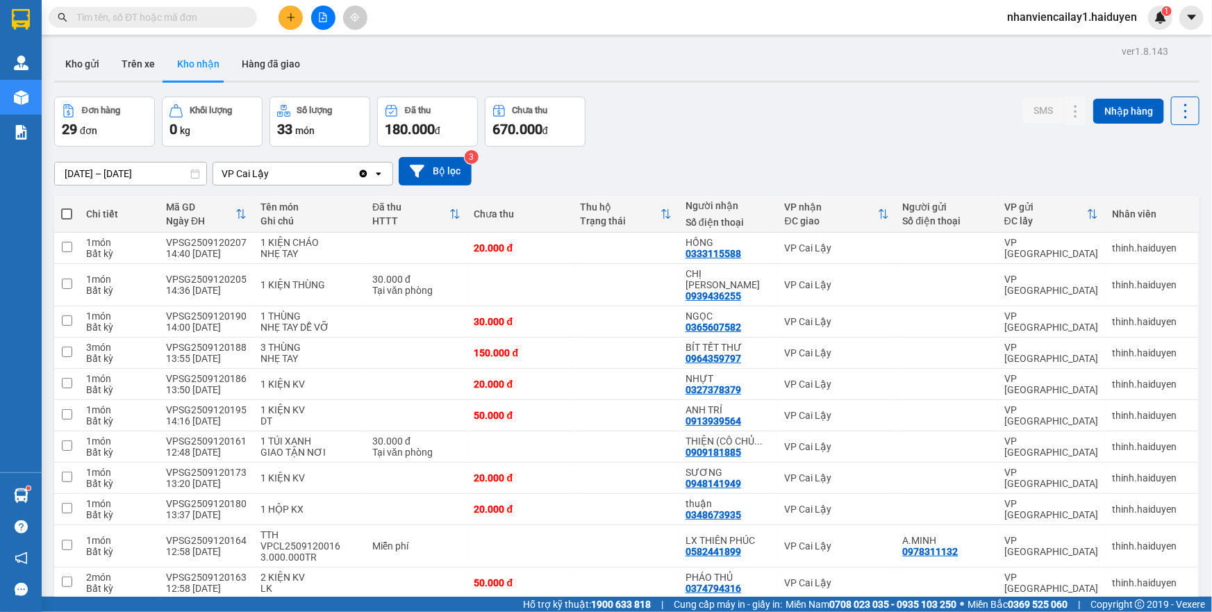
click at [208, 15] on input "text" at bounding box center [158, 17] width 164 height 15
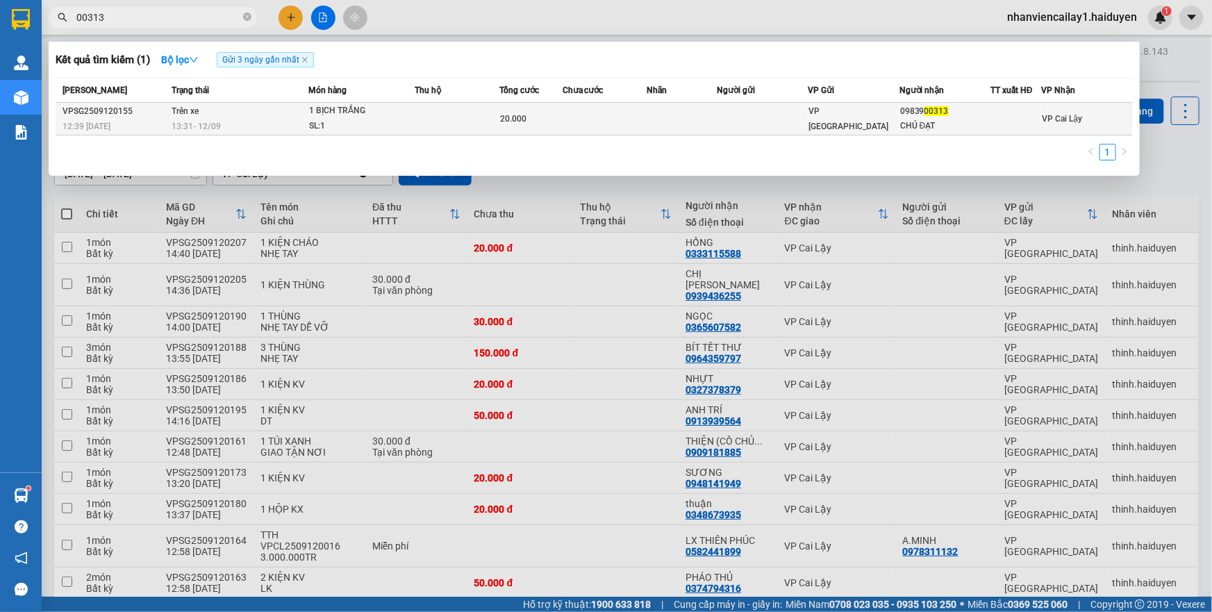
type input "00313"
click at [361, 122] on div "SL: 1" at bounding box center [361, 126] width 104 height 15
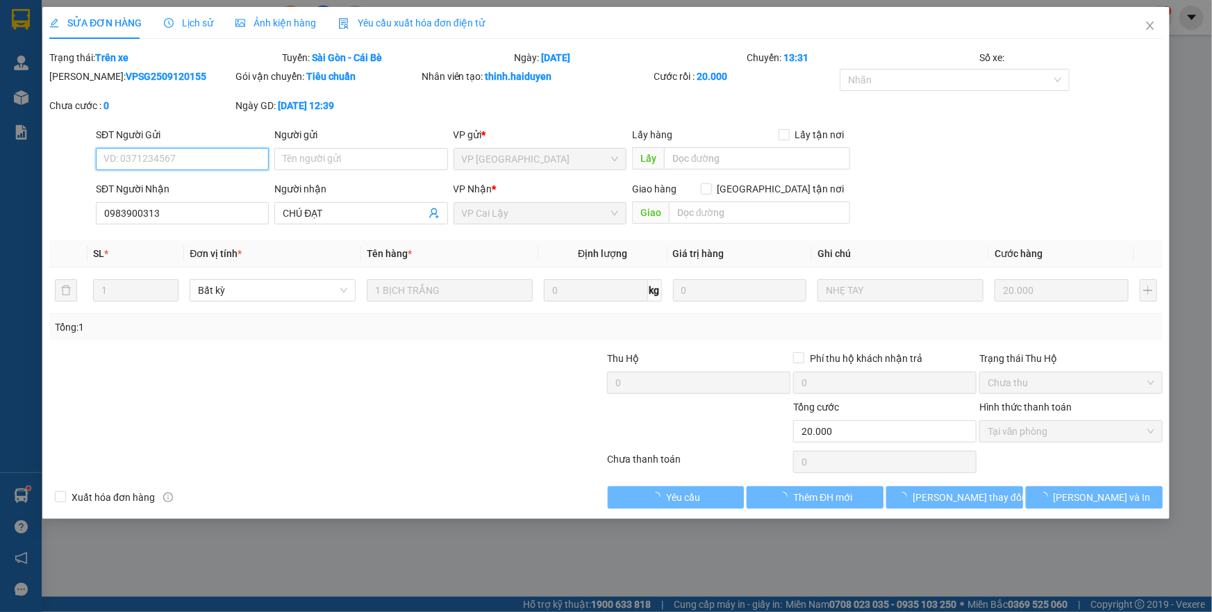
type input "0983900313"
type input "CHÚ ĐẠT"
type input "20.000"
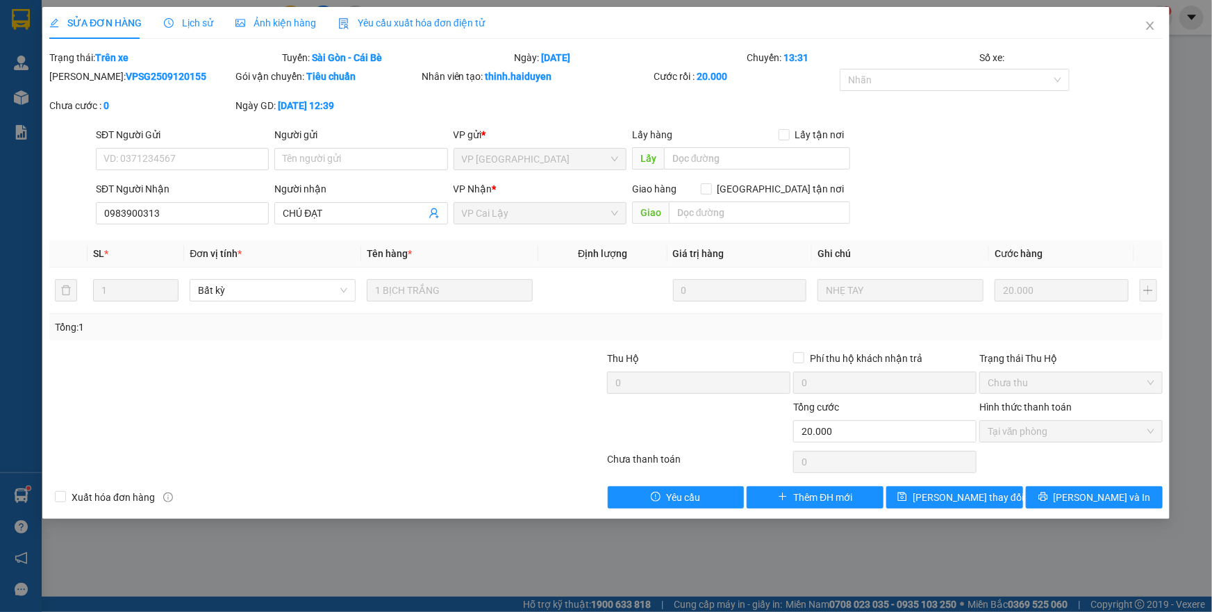
click at [184, 20] on span "Lịch sử" at bounding box center [188, 22] width 49 height 11
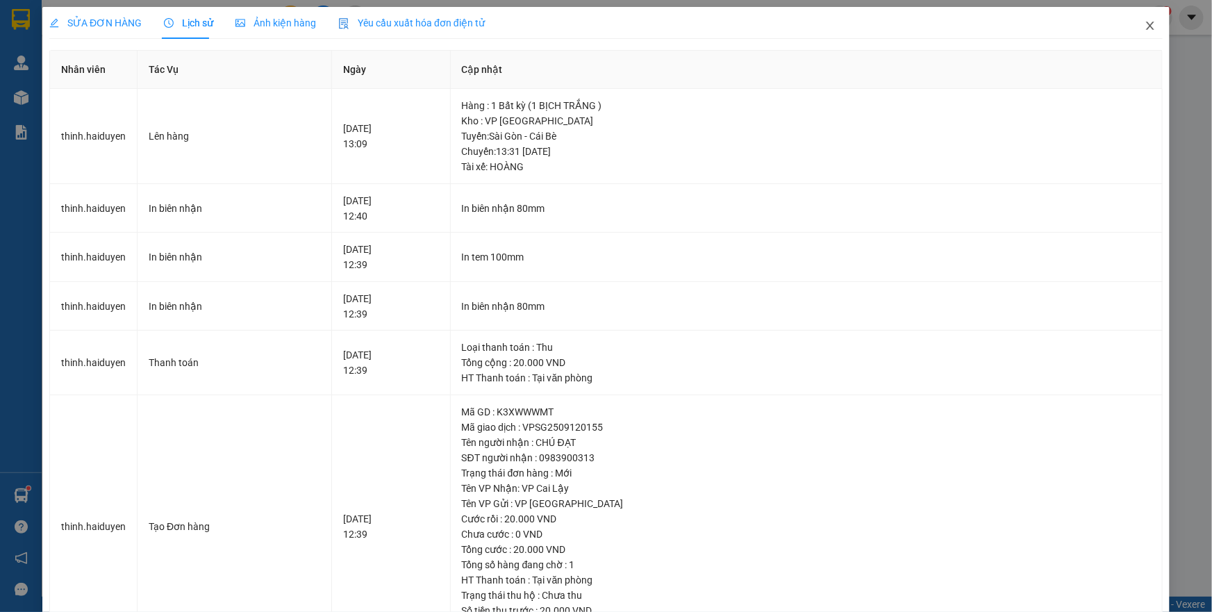
click at [1145, 22] on icon "close" at bounding box center [1150, 25] width 11 height 11
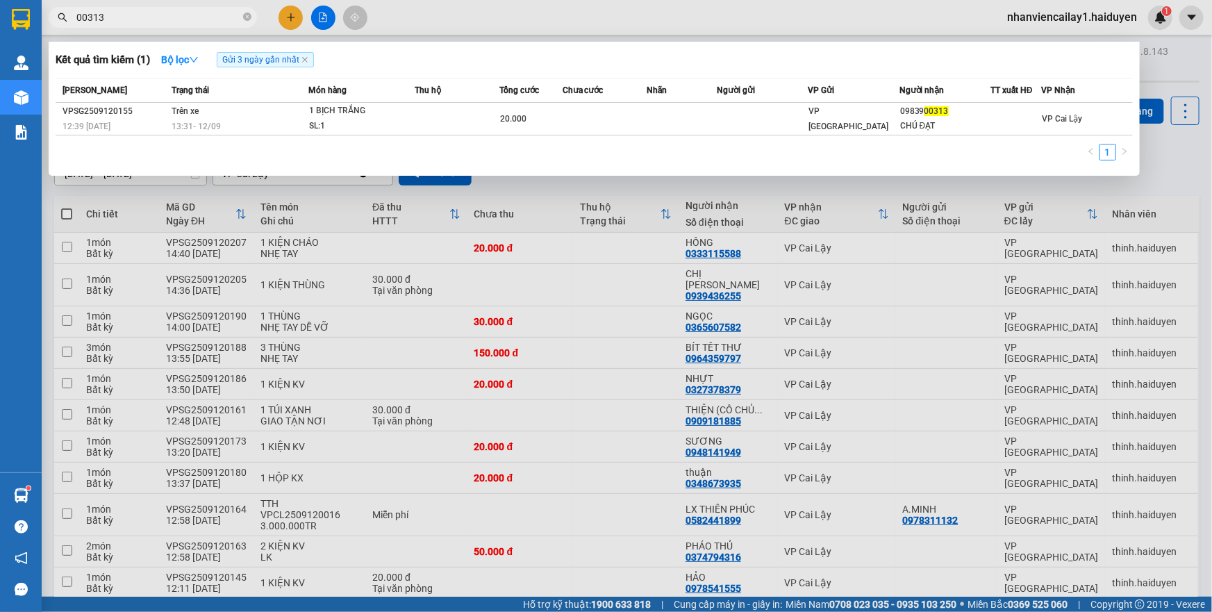
click at [148, 14] on input "00313" at bounding box center [158, 17] width 164 height 15
click at [286, 14] on div at bounding box center [606, 306] width 1212 height 612
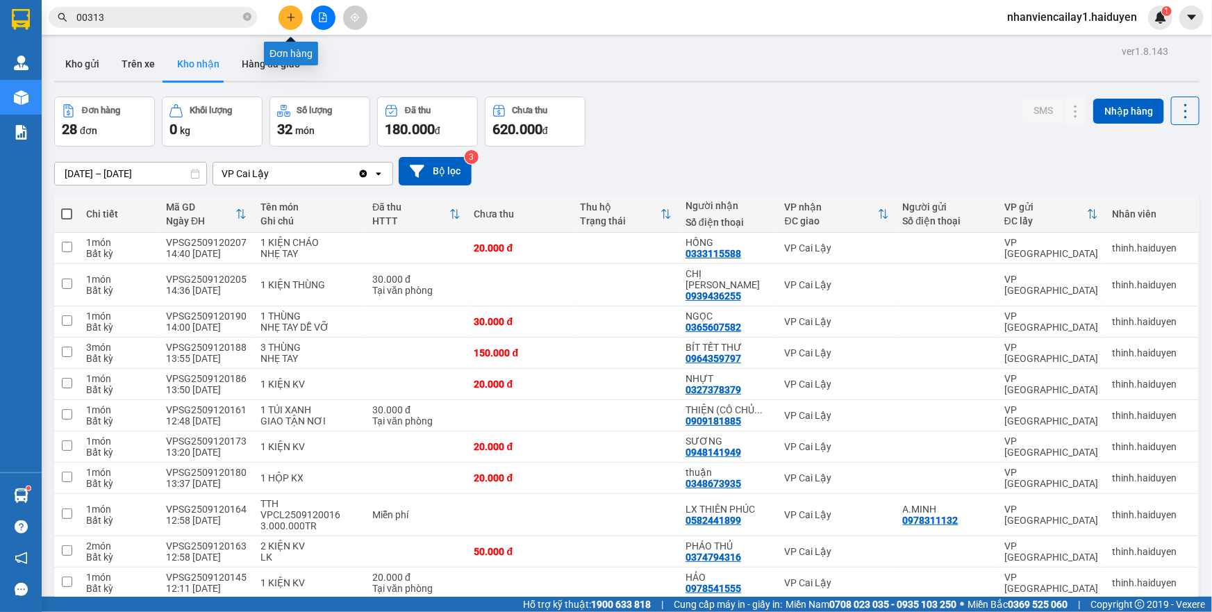
click at [286, 15] on icon "plus" at bounding box center [291, 18] width 10 height 10
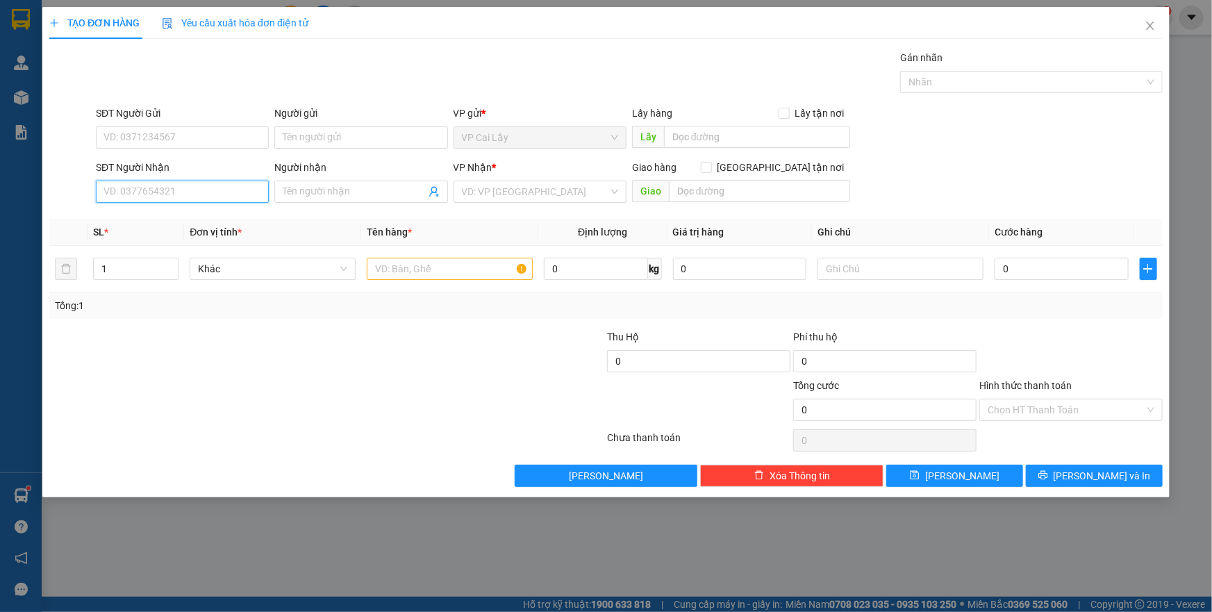
click at [210, 194] on input "SĐT Người Nhận" at bounding box center [182, 192] width 173 height 22
type input "0386670807"
click at [192, 222] on div "0386670807 - QUYẾN" at bounding box center [182, 219] width 156 height 15
type input "QUYẾN"
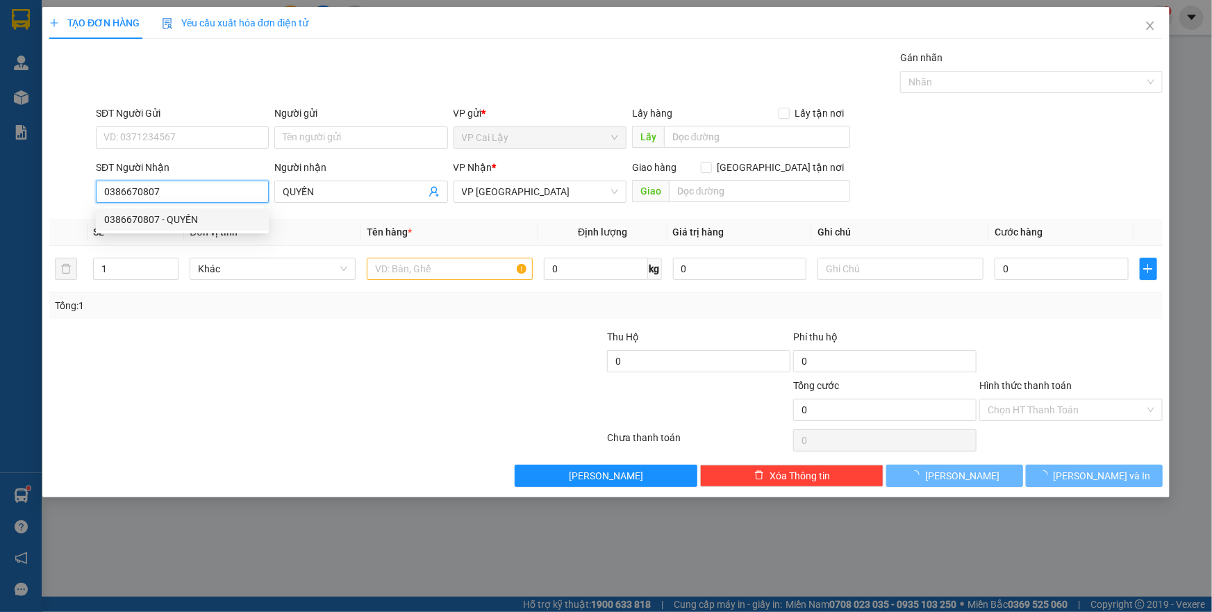
type input "20.000"
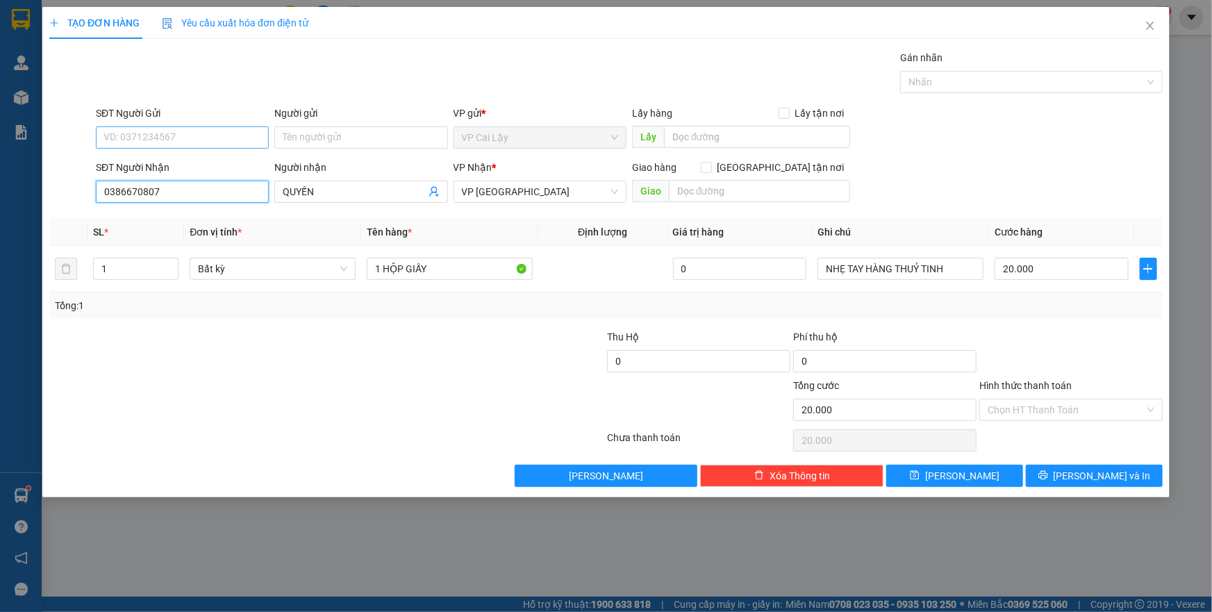
type input "0386670807"
click at [208, 136] on input "SĐT Người Gửi" at bounding box center [182, 137] width 173 height 22
click at [192, 160] on div "0369710351 - THÙY" at bounding box center [182, 165] width 156 height 15
type input "0369710351"
type input "THÙY"
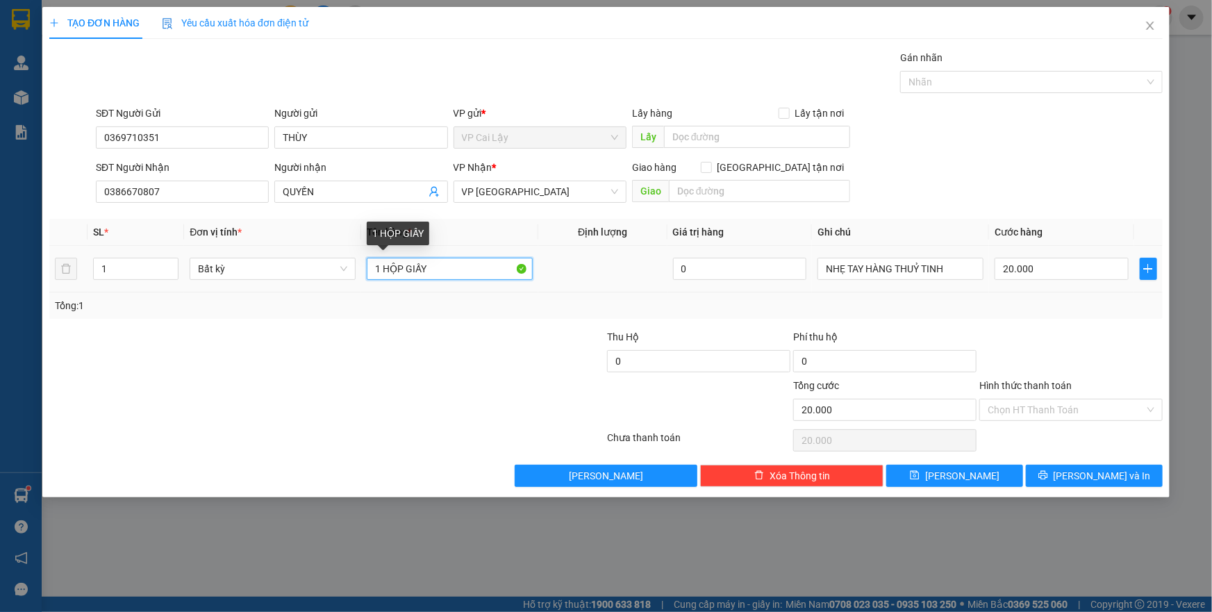
click at [436, 271] on input "1 HỘP GIẤY" at bounding box center [450, 269] width 166 height 22
click at [403, 271] on input "1 HỘP GIẤY" at bounding box center [450, 269] width 166 height 22
drag, startPoint x: 403, startPoint y: 271, endPoint x: 396, endPoint y: 273, distance: 7.3
click at [396, 273] on input "1 HỘP GIẤY" at bounding box center [450, 269] width 166 height 22
type input "1 thùng GIẤY"
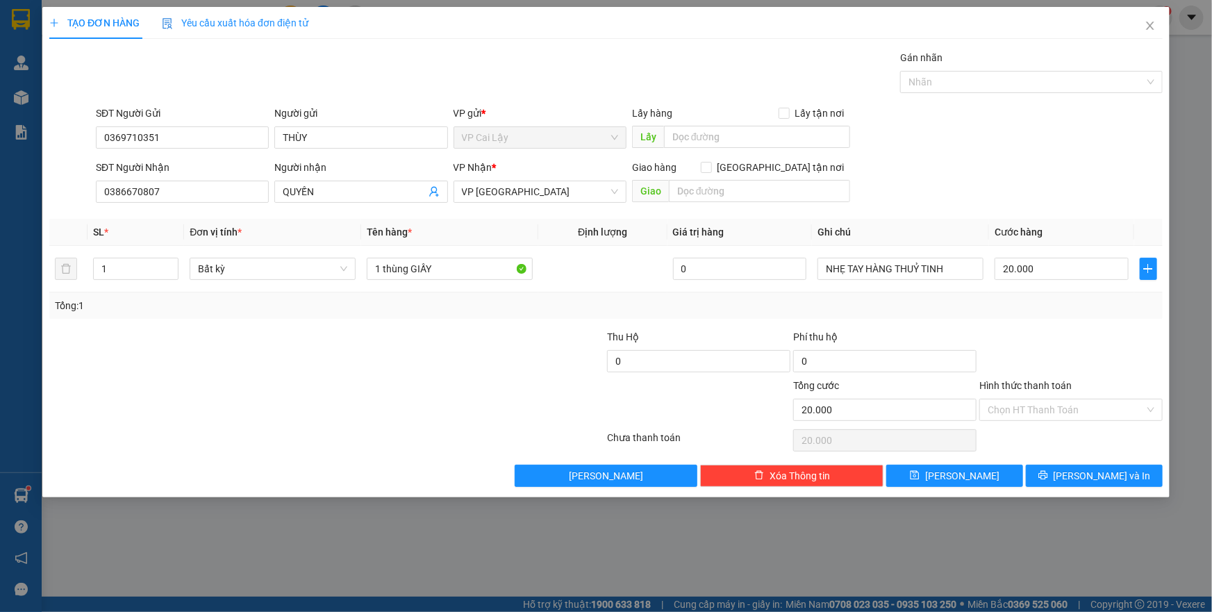
click at [1029, 371] on div at bounding box center [1071, 353] width 186 height 49
click at [1053, 480] on button "[PERSON_NAME] và In" at bounding box center [1094, 476] width 137 height 22
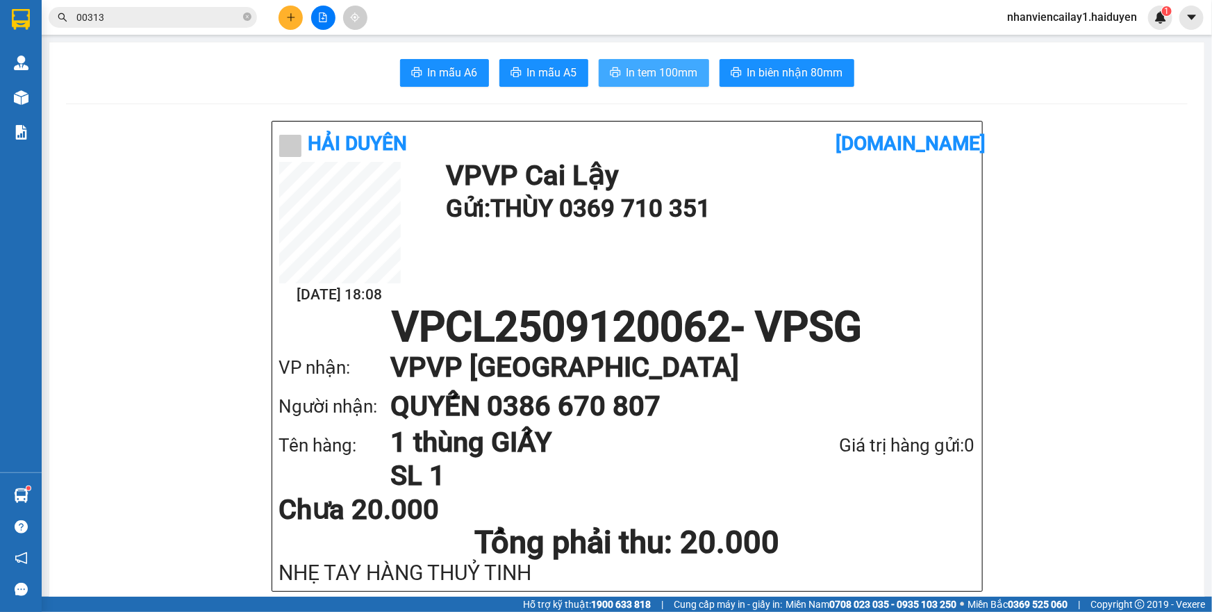
click at [634, 81] on span "In tem 100mm" at bounding box center [663, 72] width 72 height 17
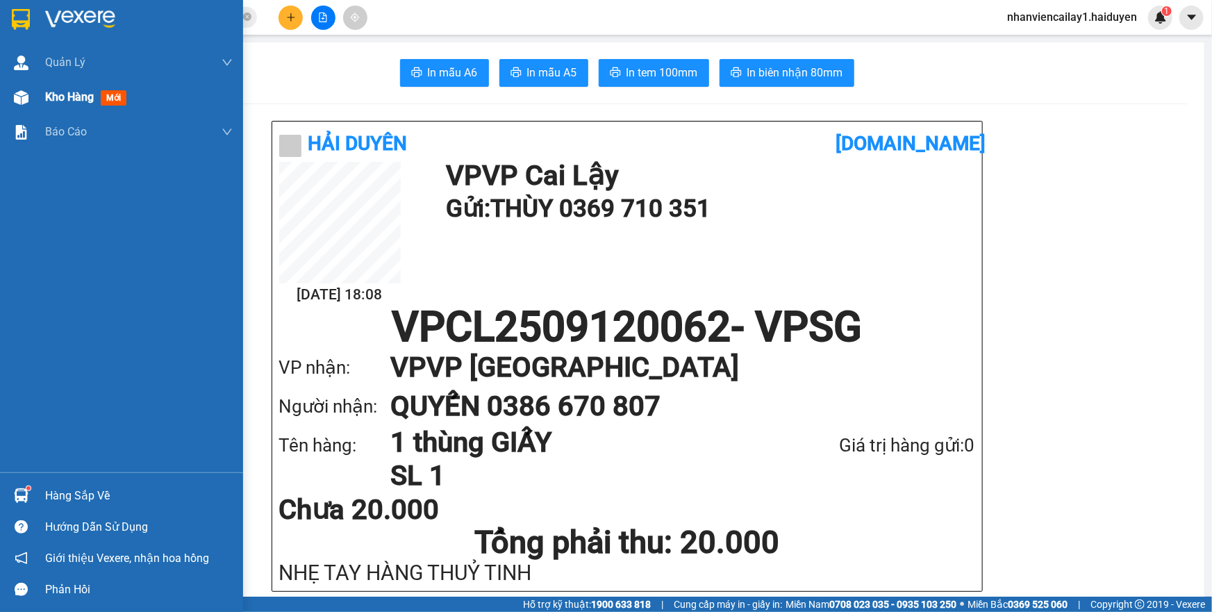
click at [24, 97] on img at bounding box center [21, 97] width 15 height 15
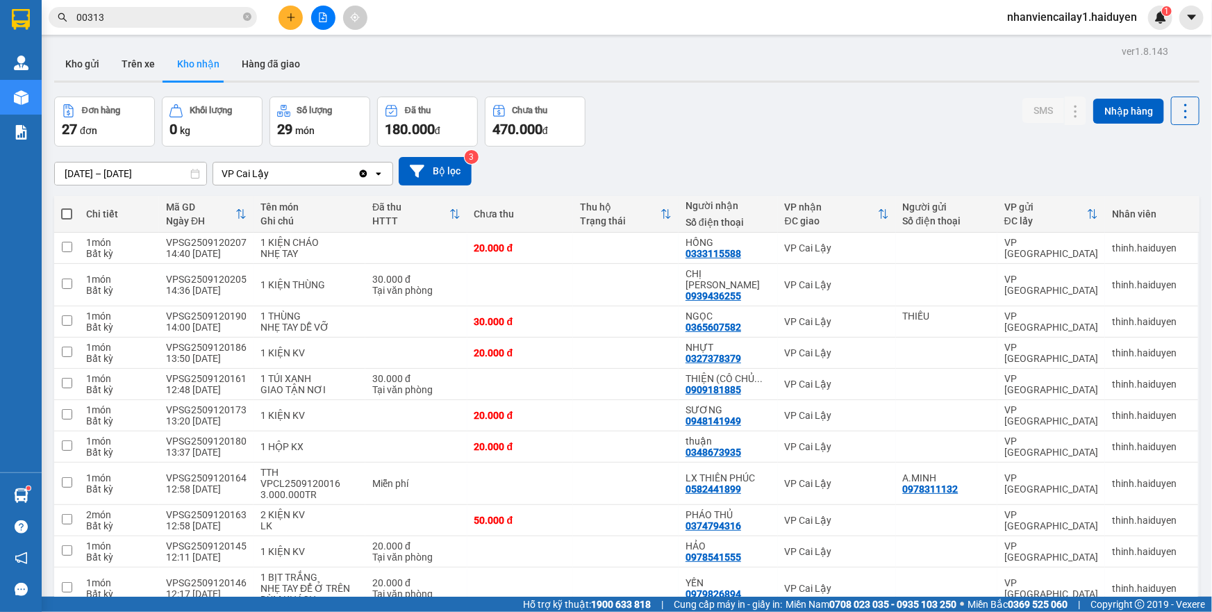
click at [196, 173] on icon at bounding box center [195, 174] width 10 height 10
click at [184, 179] on div "ver 1.8.143 Kho gửi Trên xe Kho nhận Hàng đã giao Đơn hàng 27 đơn Khối lượng 0 …" at bounding box center [627, 607] width 1157 height 1130
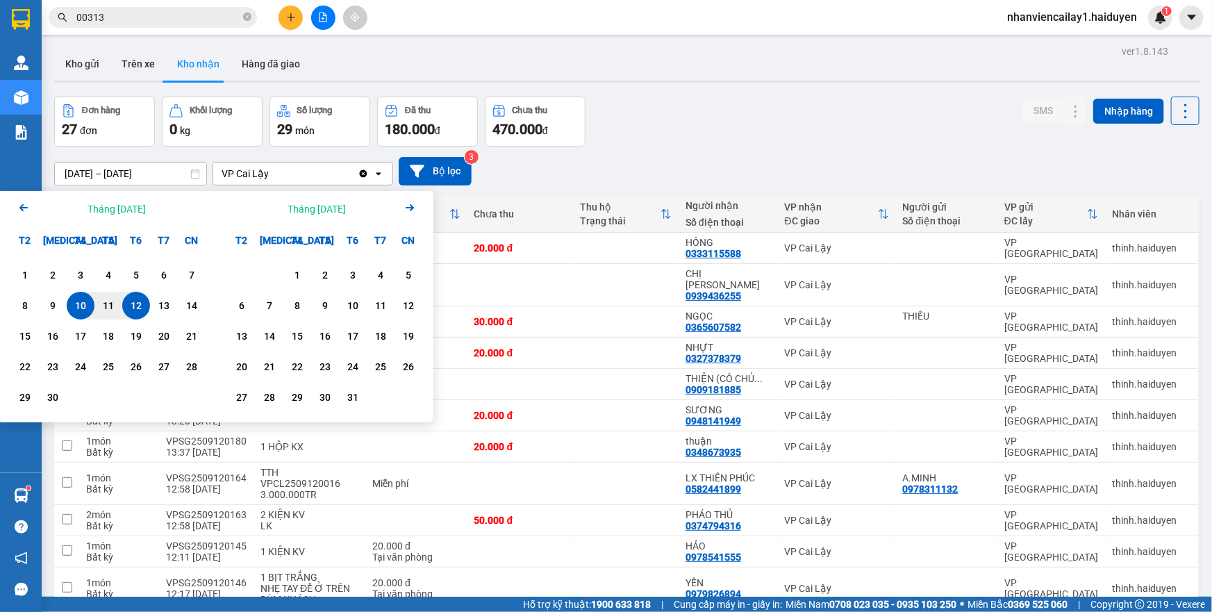
click at [21, 208] on icon "Previous month." at bounding box center [23, 207] width 8 height 7
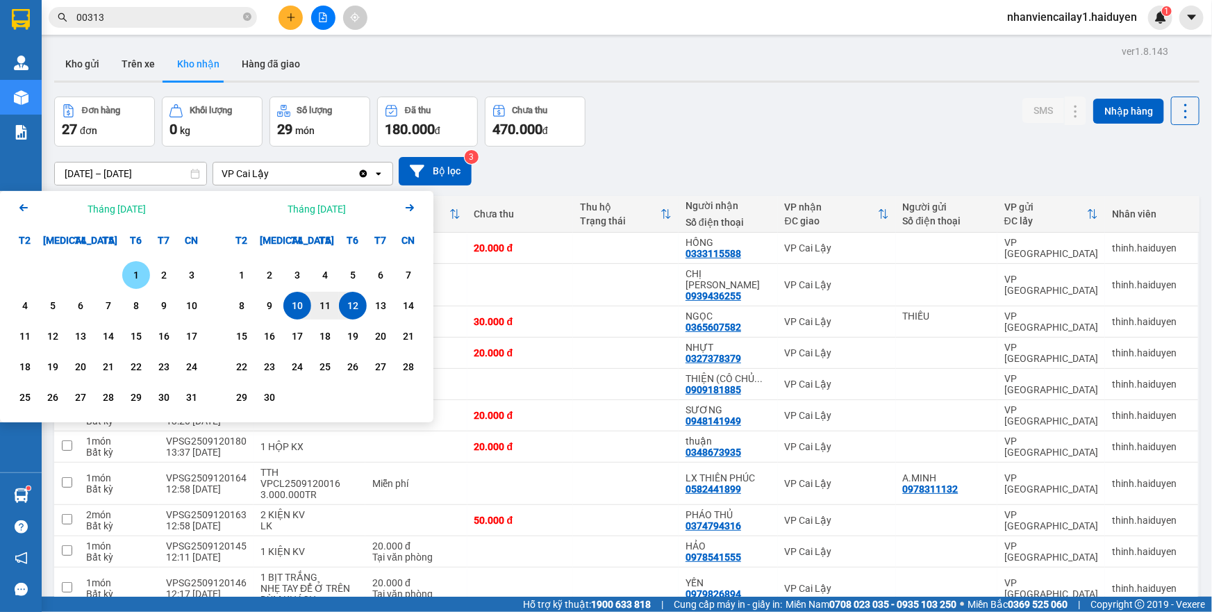
click at [136, 278] on div "1" at bounding box center [135, 275] width 19 height 17
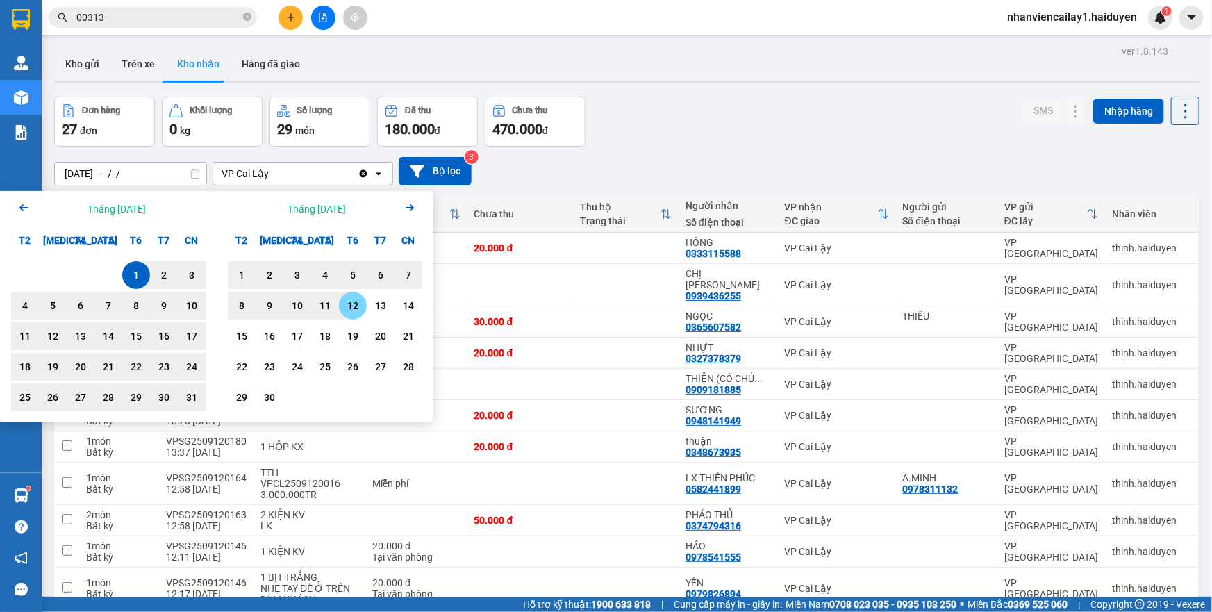
click at [353, 311] on div "12" at bounding box center [352, 305] width 19 height 17
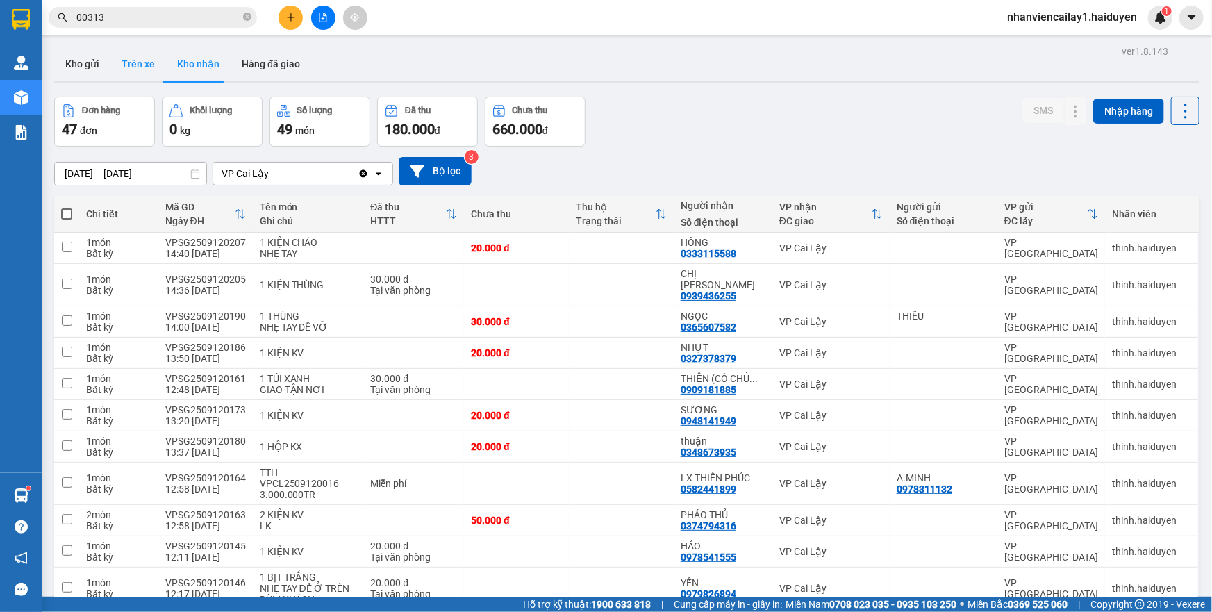
click at [154, 61] on button "Trên xe" at bounding box center [138, 63] width 56 height 33
type input "[DATE] – [DATE]"
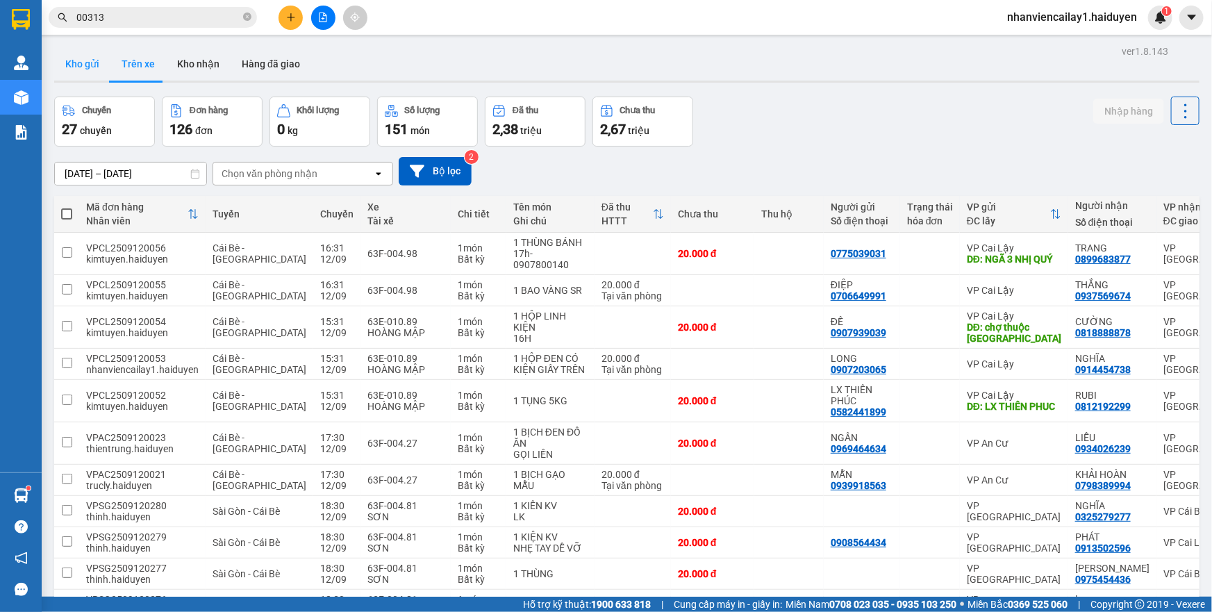
click at [83, 60] on button "Kho gửi" at bounding box center [82, 63] width 56 height 33
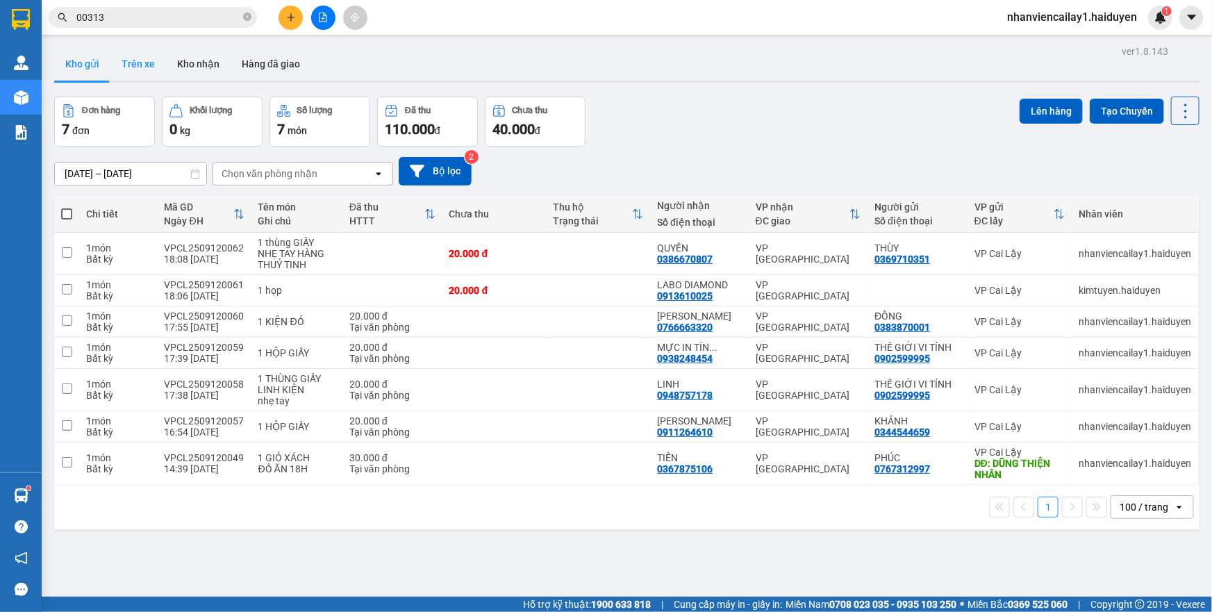
click at [137, 69] on button "Trên xe" at bounding box center [138, 63] width 56 height 33
